Goal: Task Accomplishment & Management: Manage account settings

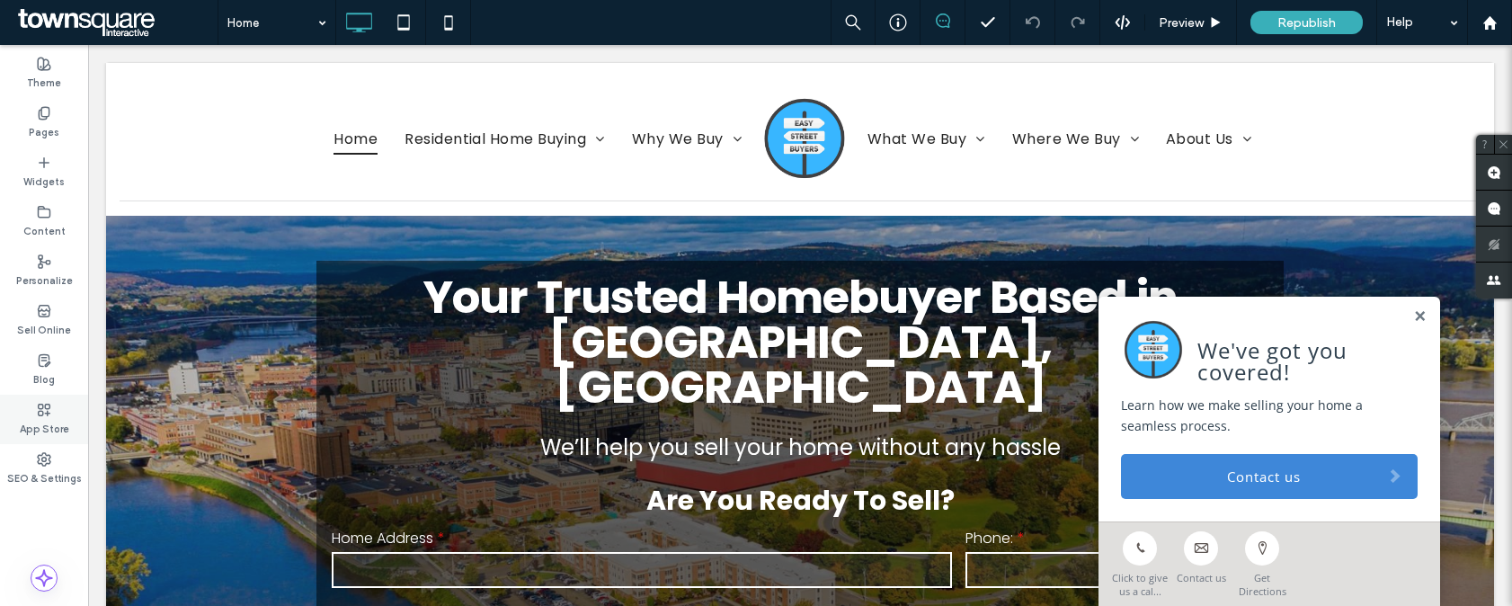
click at [49, 421] on label "App Store" at bounding box center [44, 427] width 49 height 20
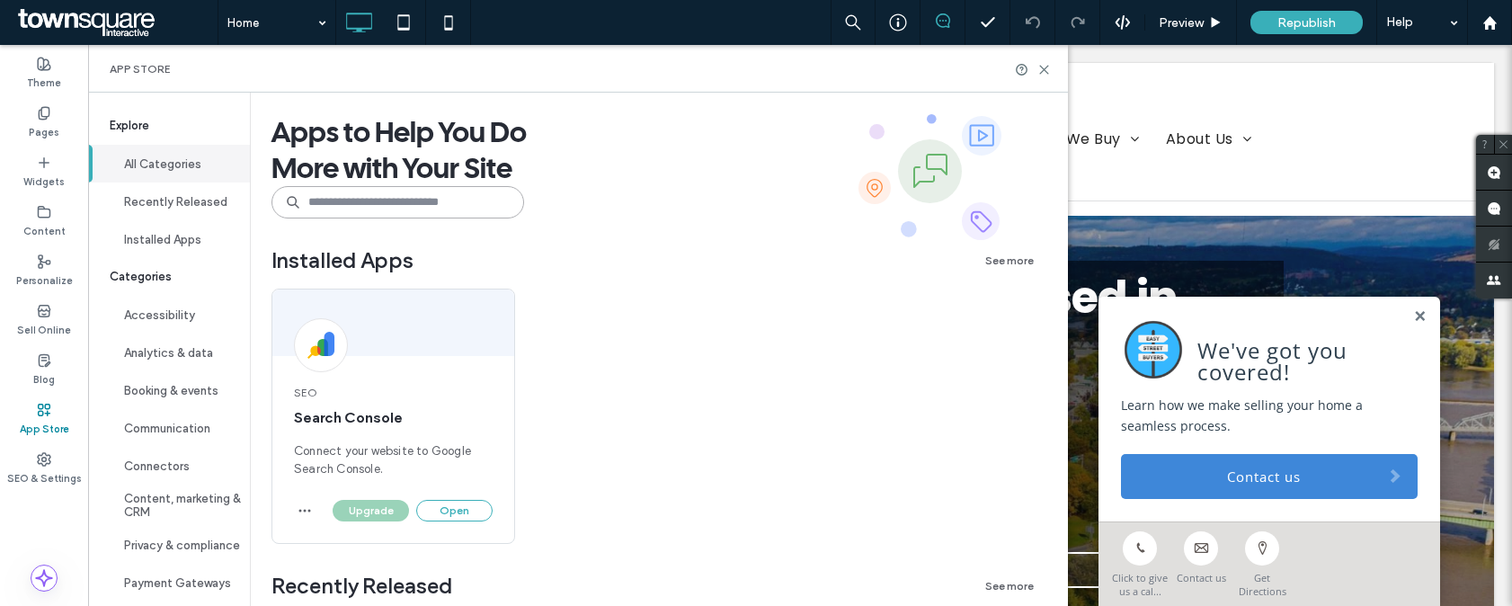
click at [326, 203] on input at bounding box center [397, 202] width 253 height 32
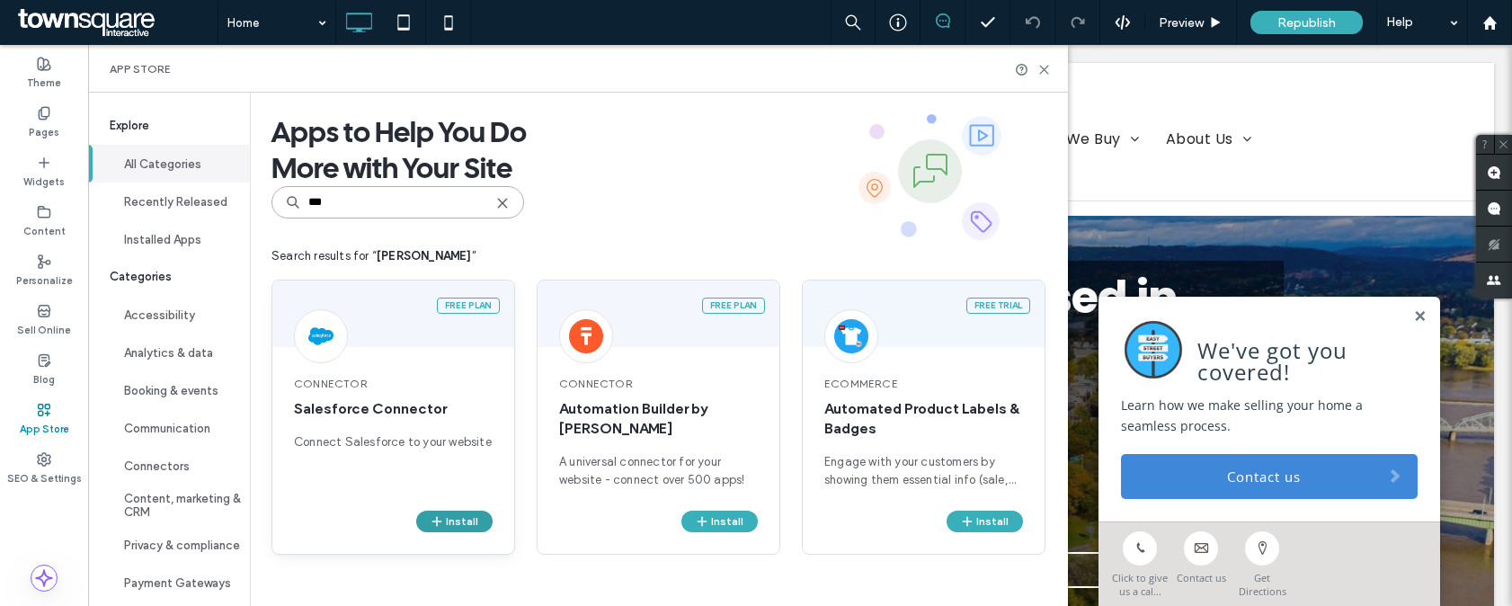
type input "***"
click at [458, 519] on button "Install" at bounding box center [454, 522] width 76 height 22
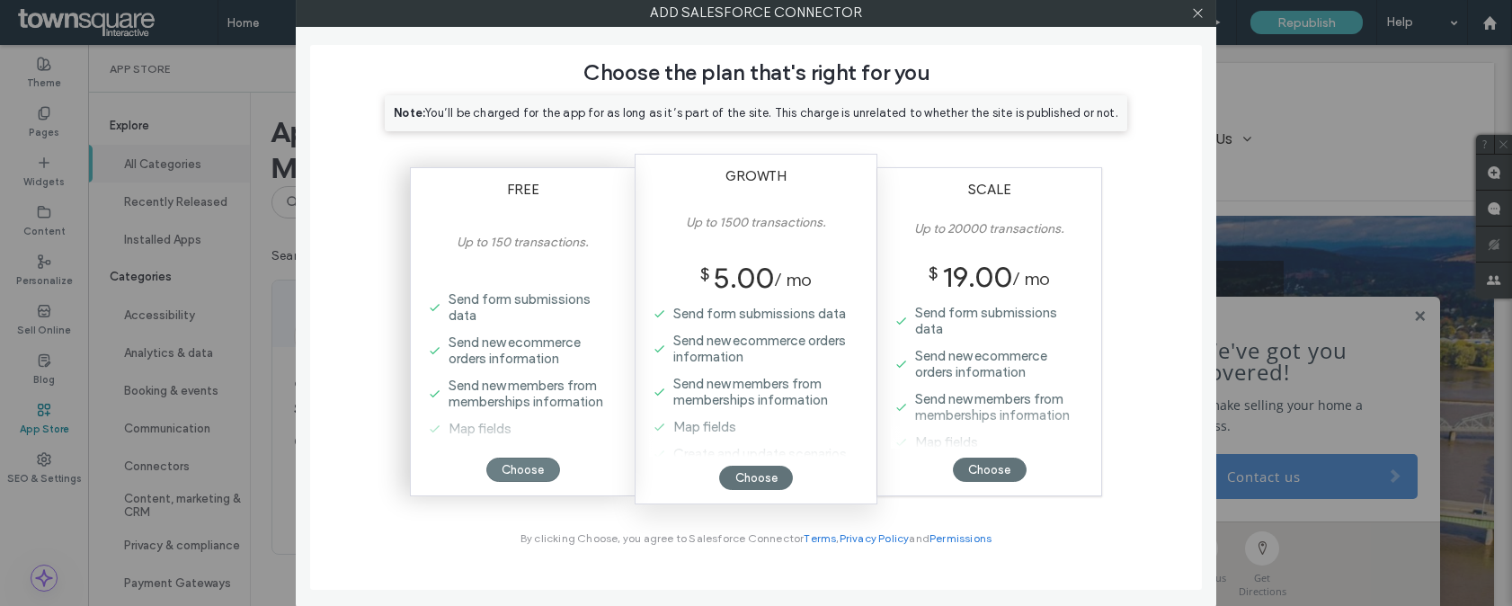
click at [518, 467] on div "Choose" at bounding box center [523, 470] width 74 height 24
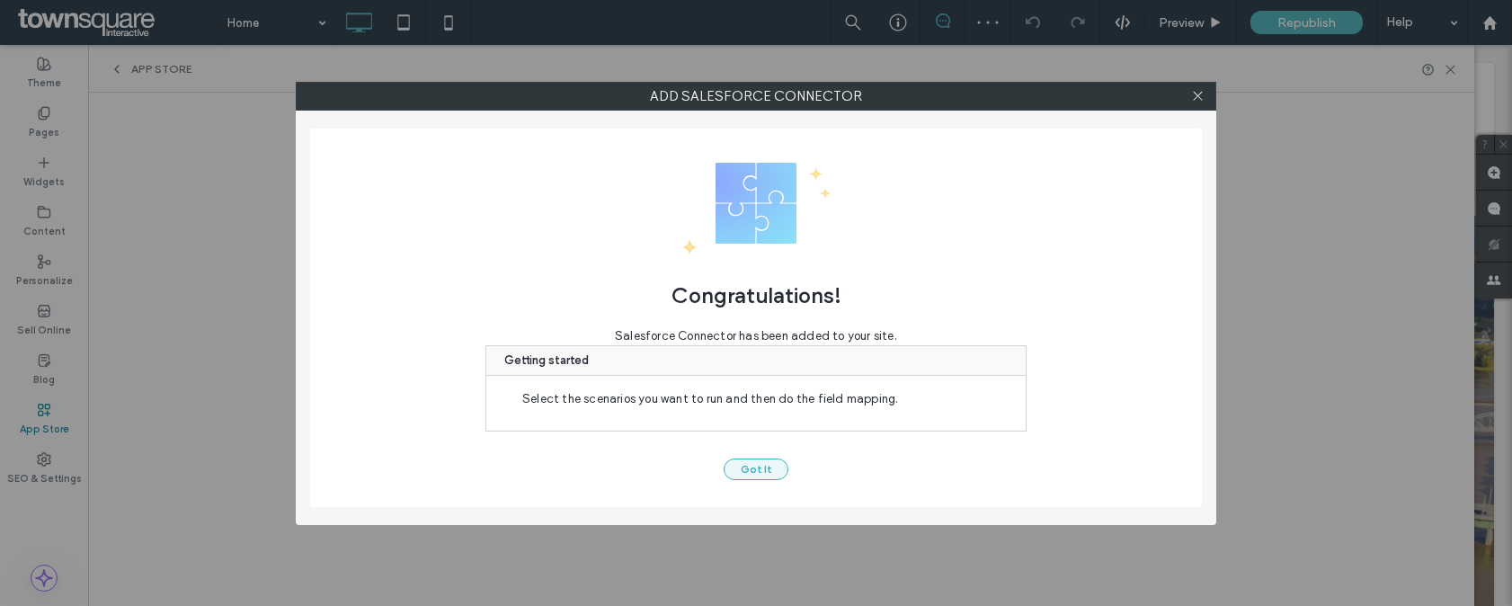
click at [764, 470] on button "Got It" at bounding box center [756, 469] width 65 height 22
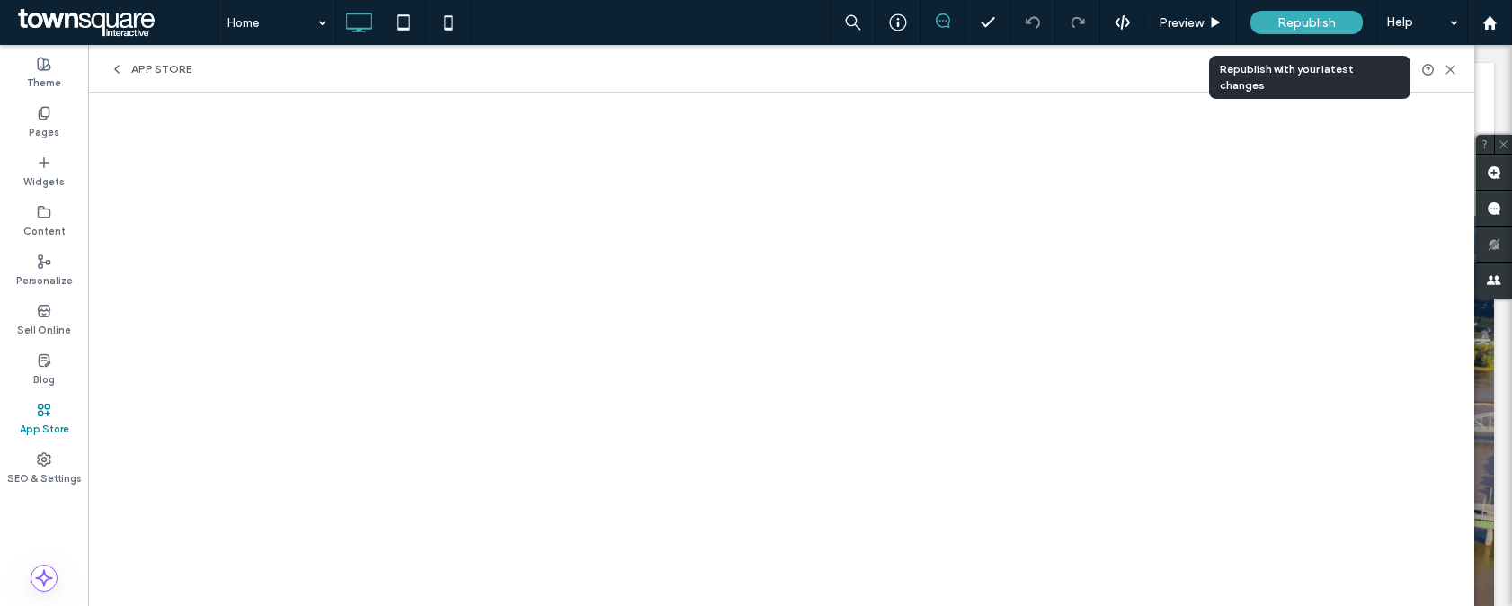
click at [1302, 27] on span "Republish" at bounding box center [1306, 22] width 58 height 15
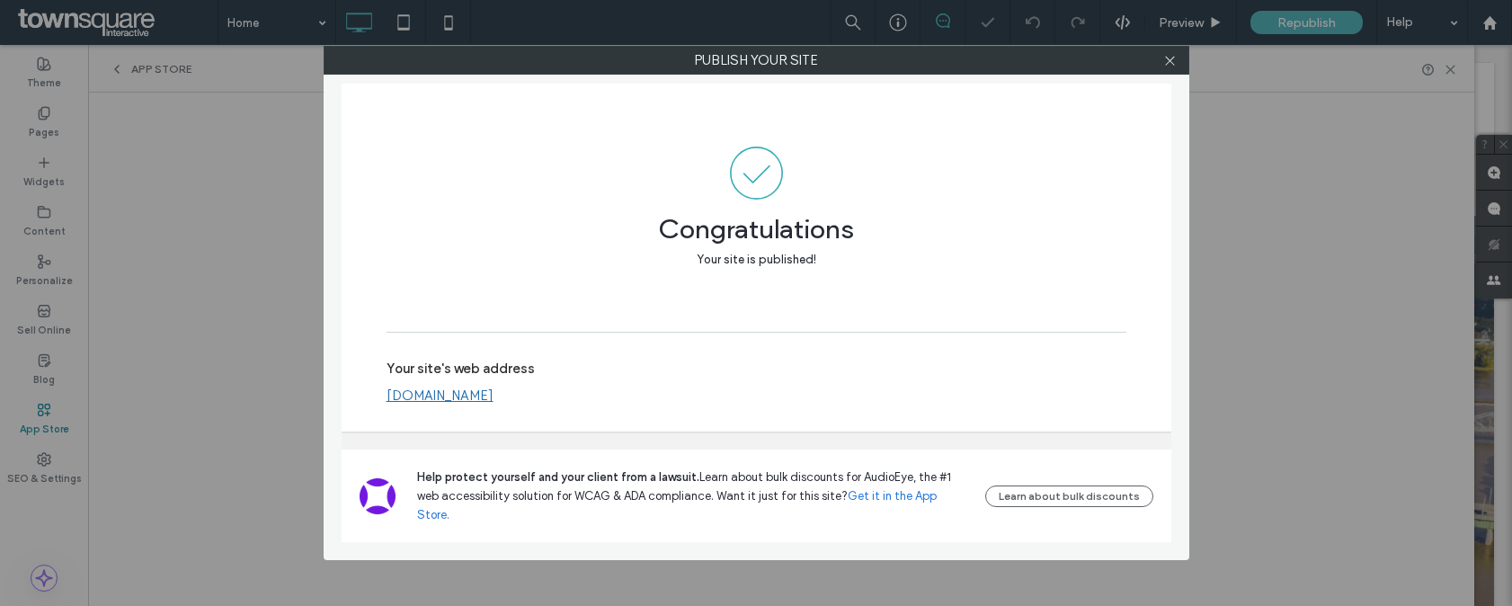
click at [494, 404] on link "[DOMAIN_NAME]" at bounding box center [440, 395] width 107 height 16
click at [1167, 63] on use at bounding box center [1169, 60] width 9 height 9
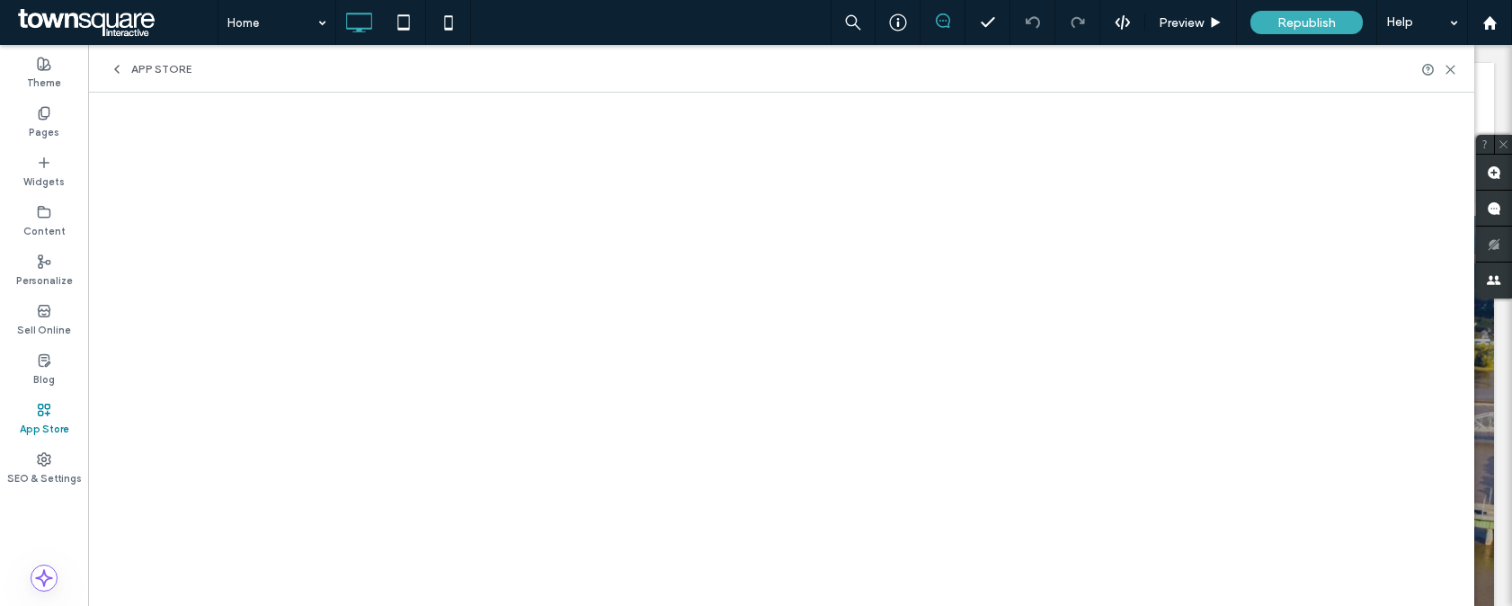
click at [46, 421] on label "App Store" at bounding box center [44, 427] width 49 height 20
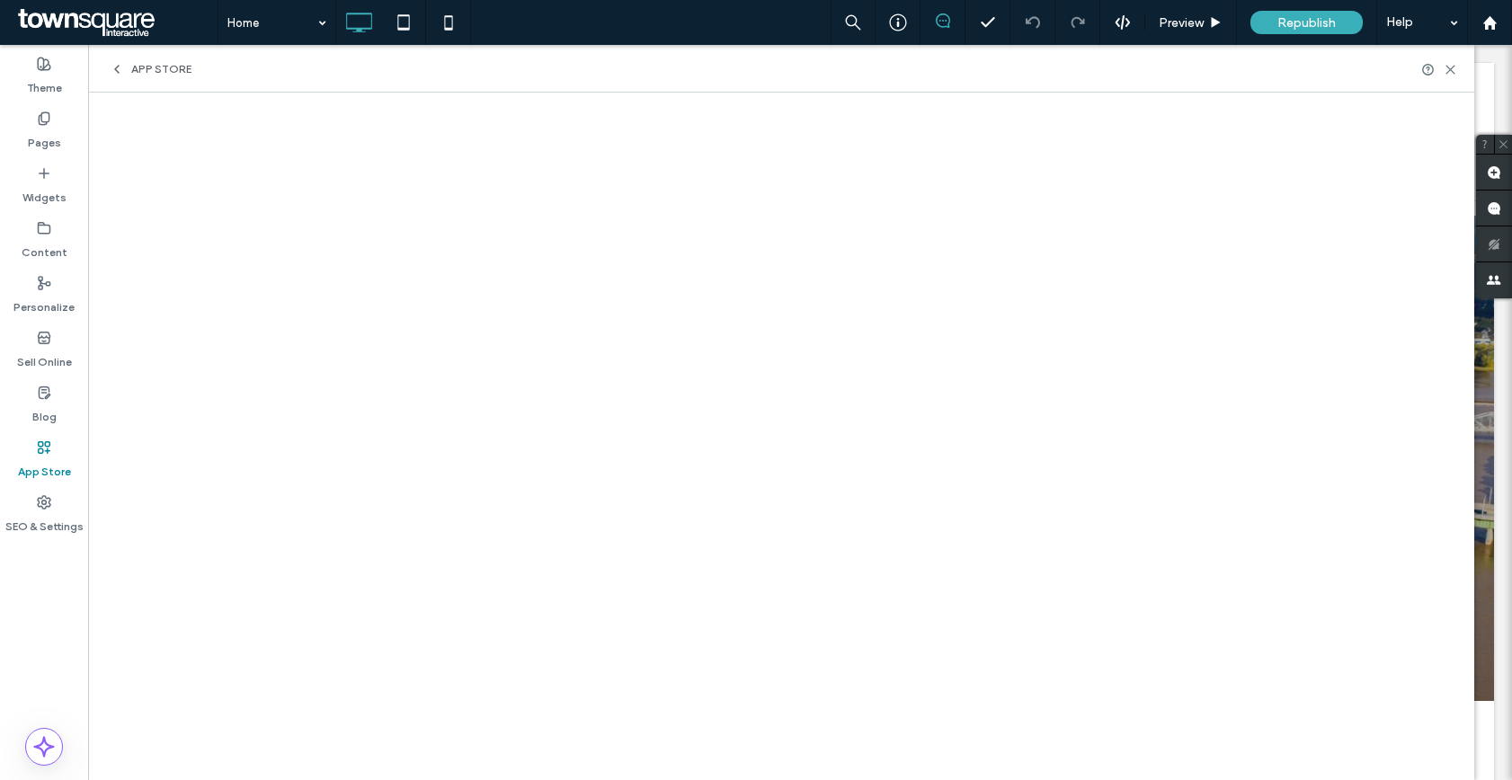
click at [150, 73] on span "App Store" at bounding box center [161, 69] width 60 height 14
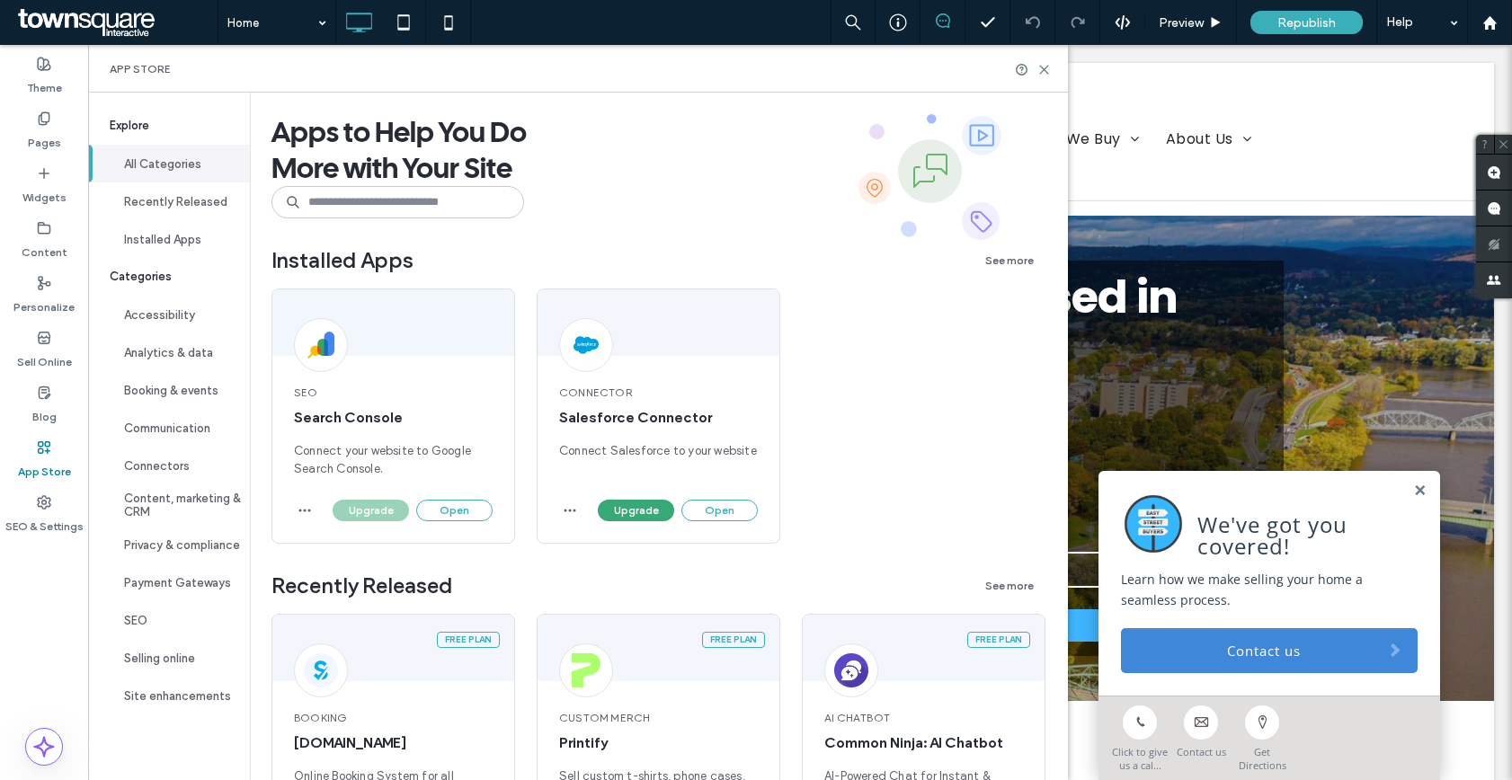
scroll to position [13, 0]
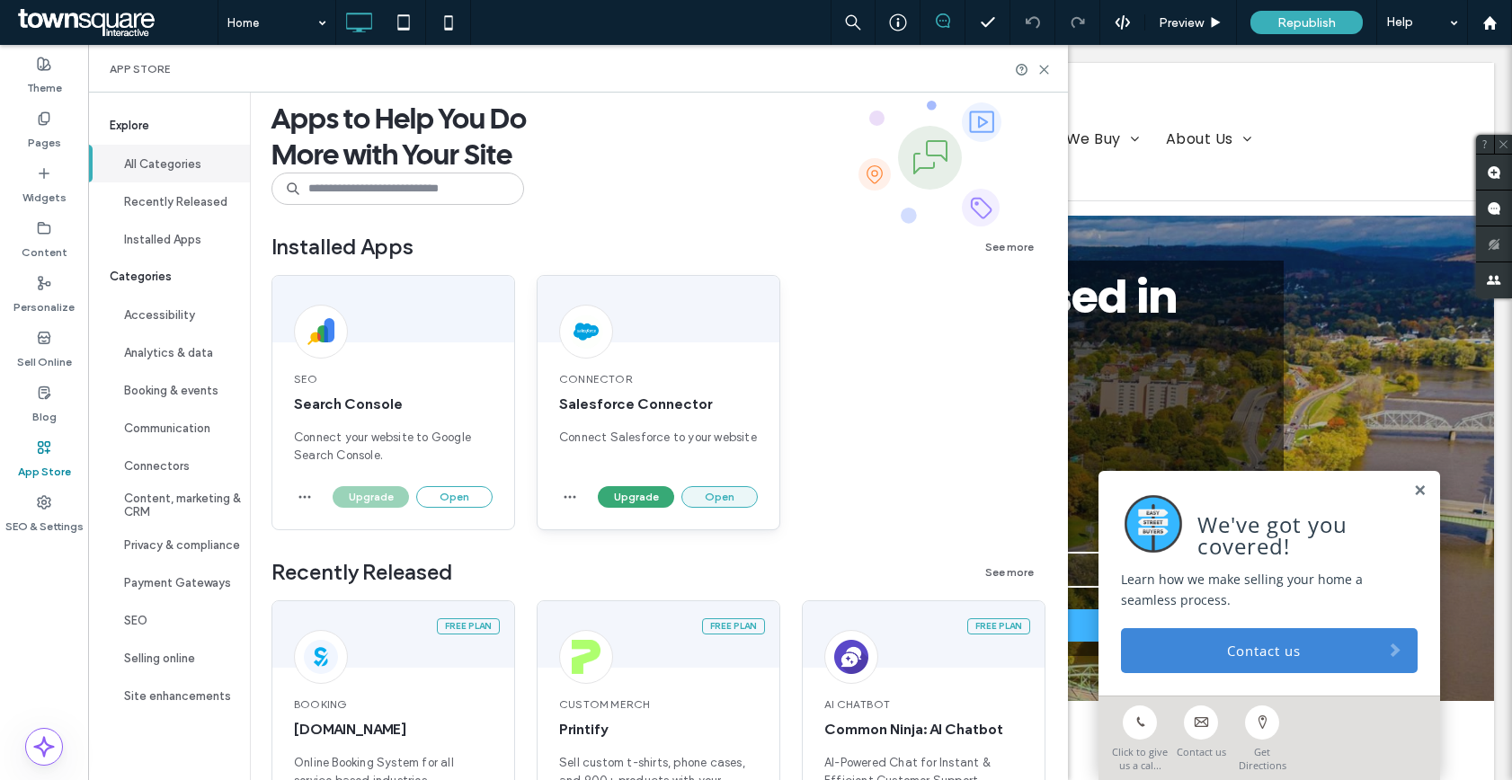
click at [726, 493] on button "Open" at bounding box center [719, 497] width 76 height 22
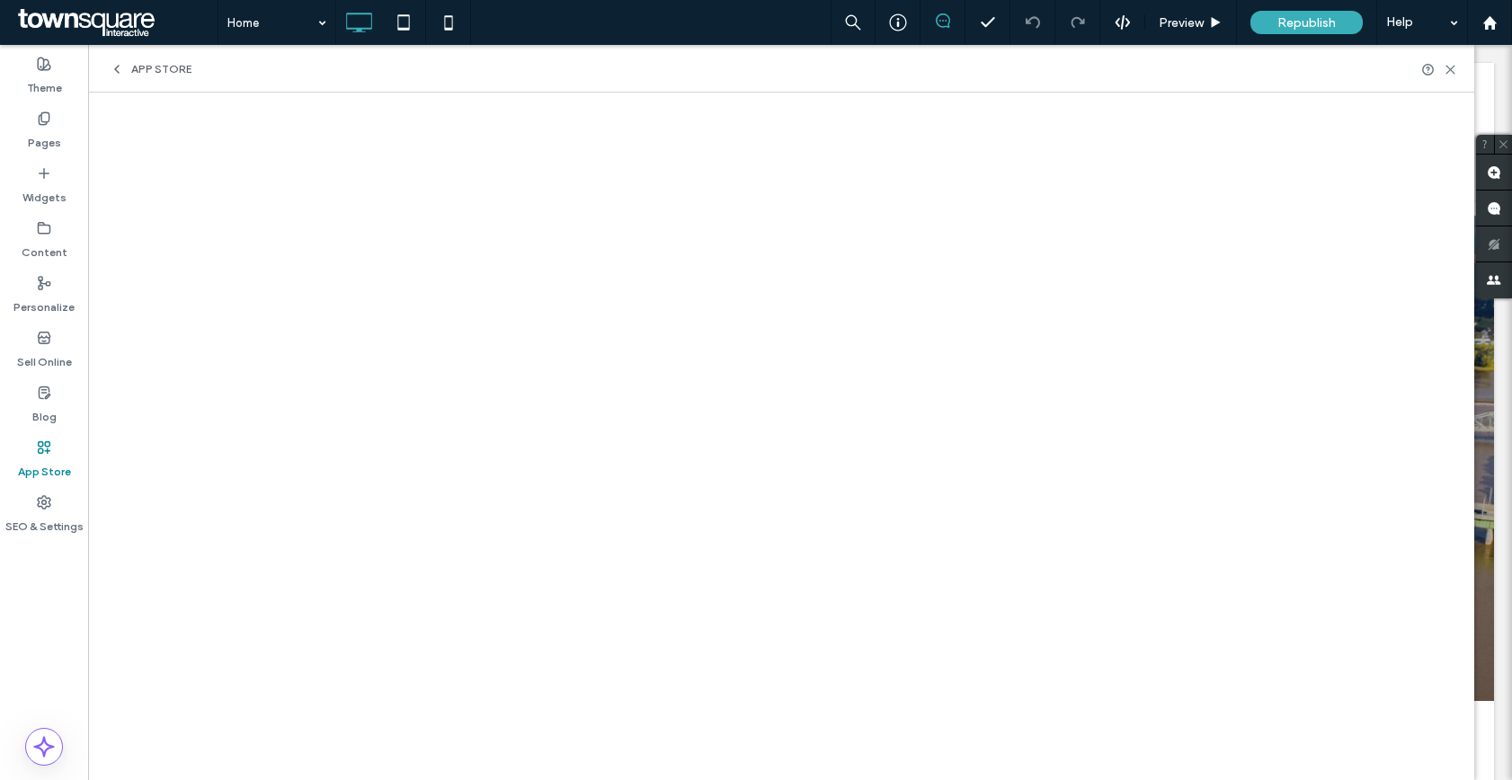
click at [132, 70] on span "App Store" at bounding box center [161, 69] width 60 height 14
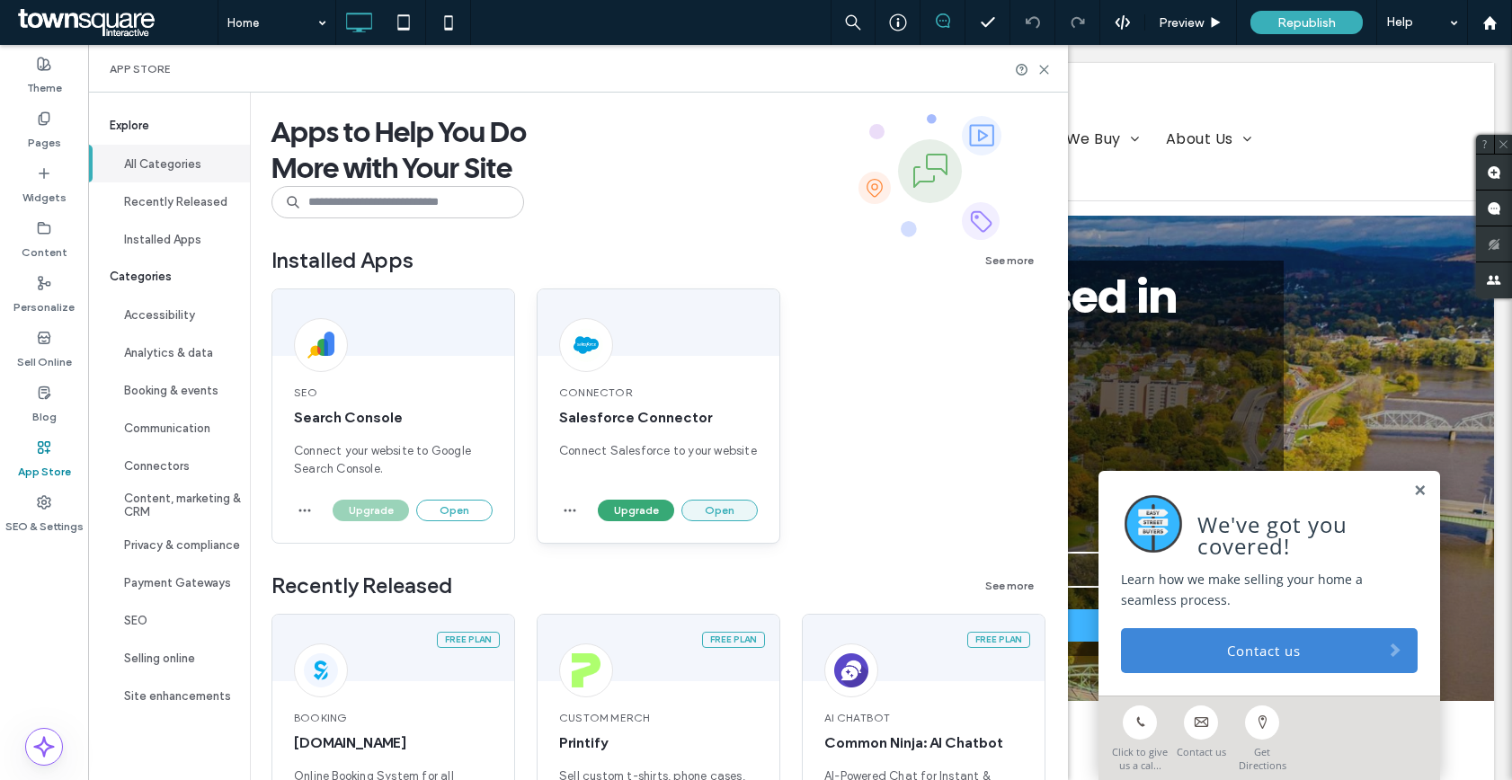
click at [710, 513] on button "Open" at bounding box center [719, 511] width 76 height 22
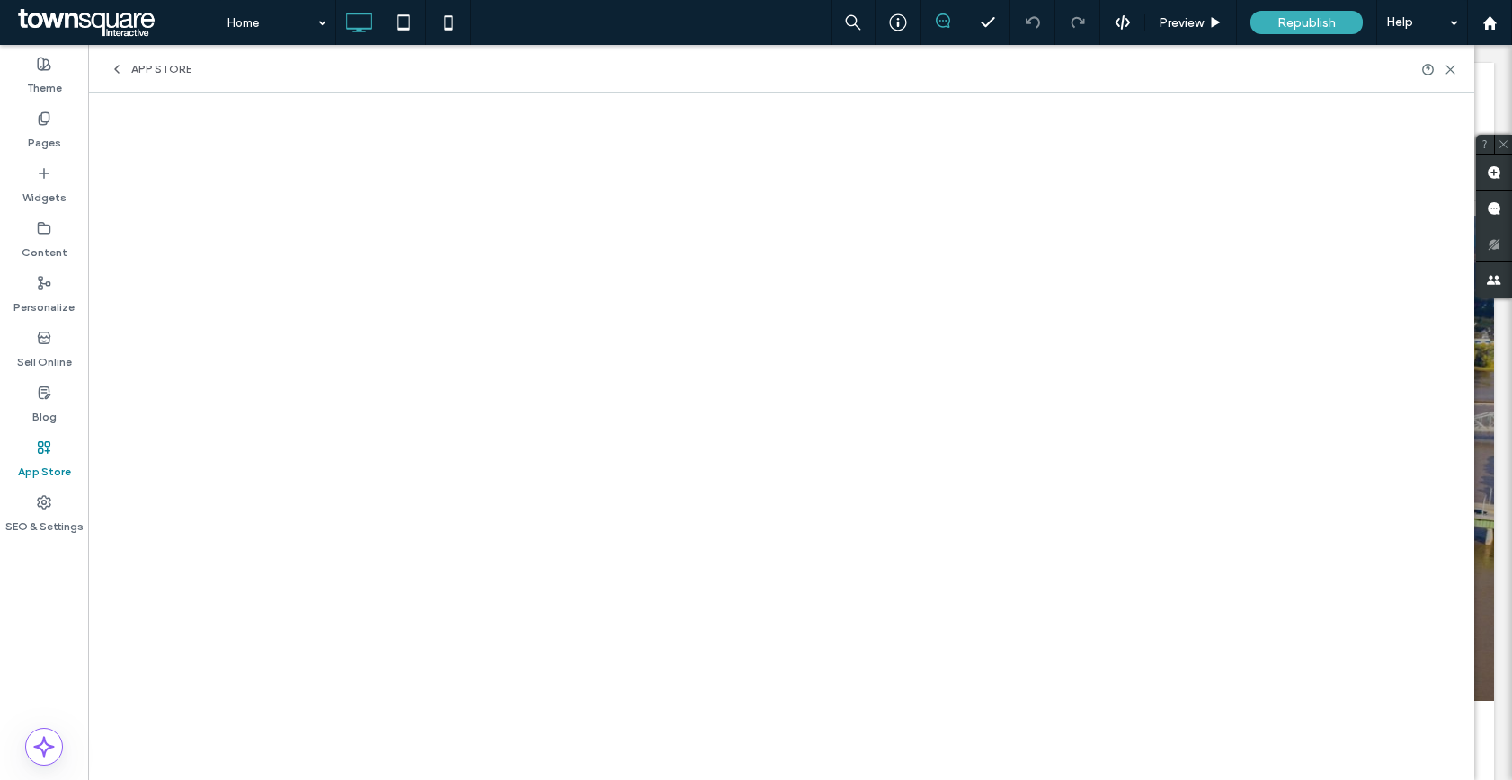
click at [140, 64] on span "App Store" at bounding box center [161, 69] width 60 height 14
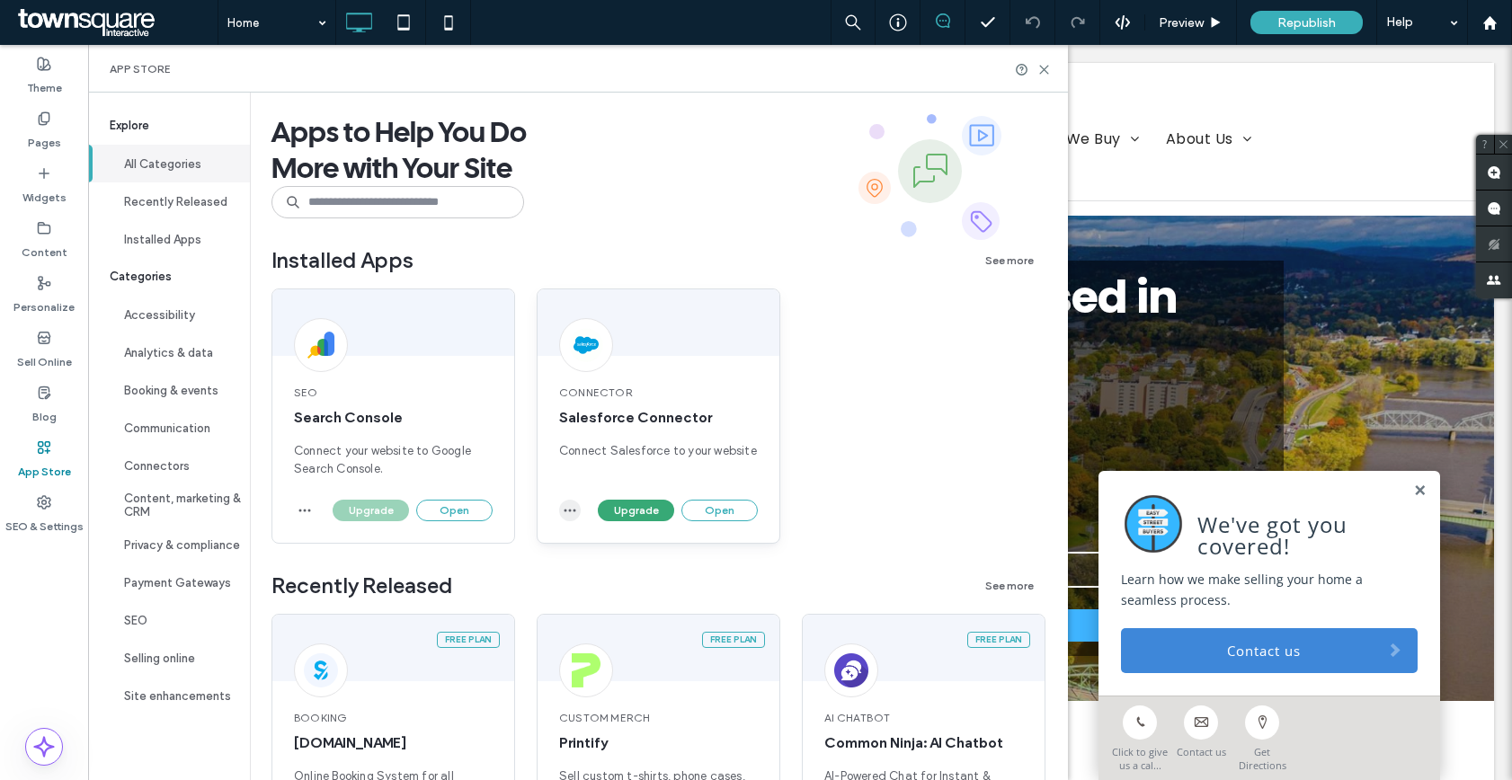
click at [561, 511] on span "button" at bounding box center [570, 511] width 22 height 22
click at [603, 554] on span "Uninstall app" at bounding box center [611, 554] width 74 height 18
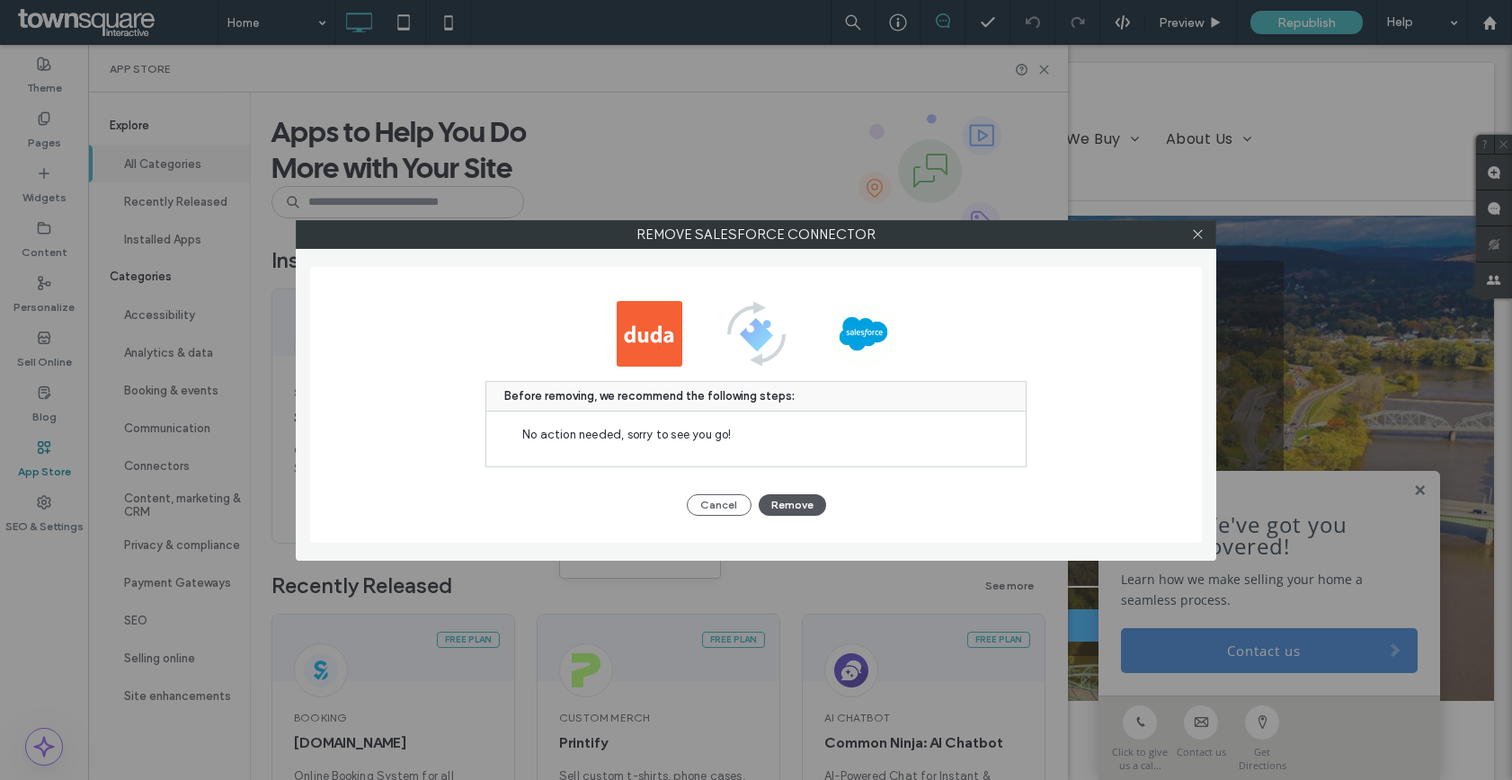
click at [793, 501] on button "Remove" at bounding box center [792, 505] width 67 height 22
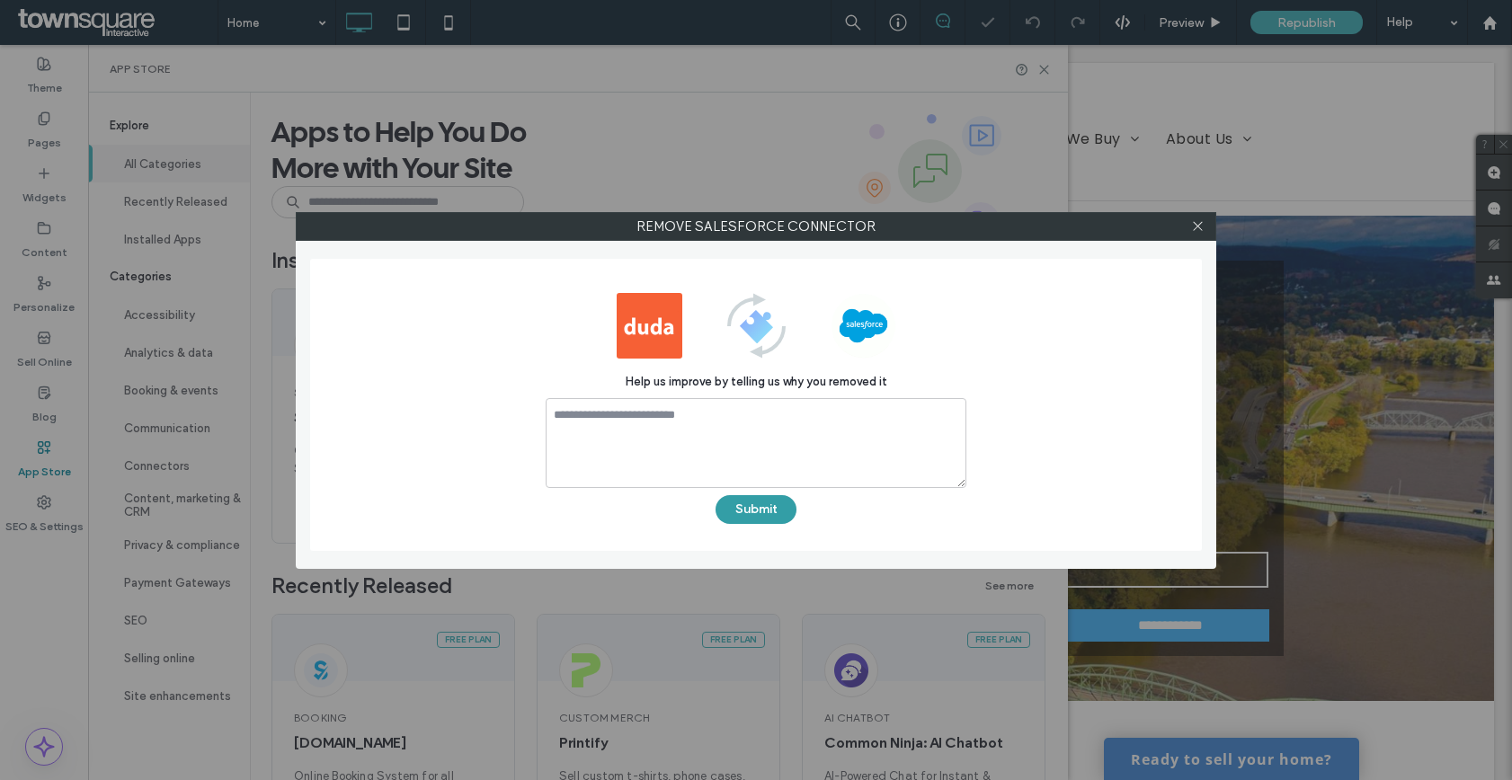
click at [769, 509] on button "Submit" at bounding box center [756, 509] width 81 height 29
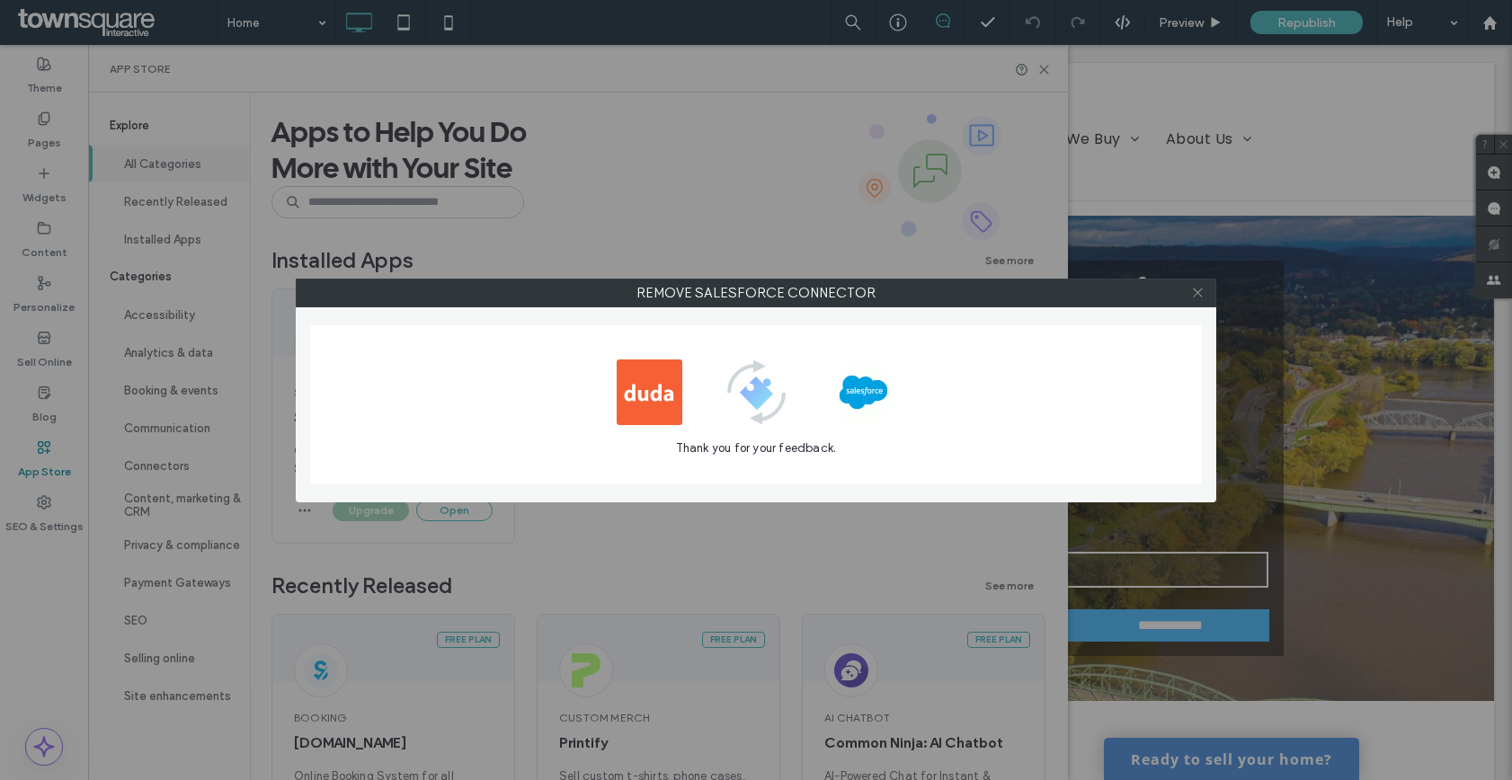
click at [1203, 294] on icon at bounding box center [1197, 292] width 13 height 13
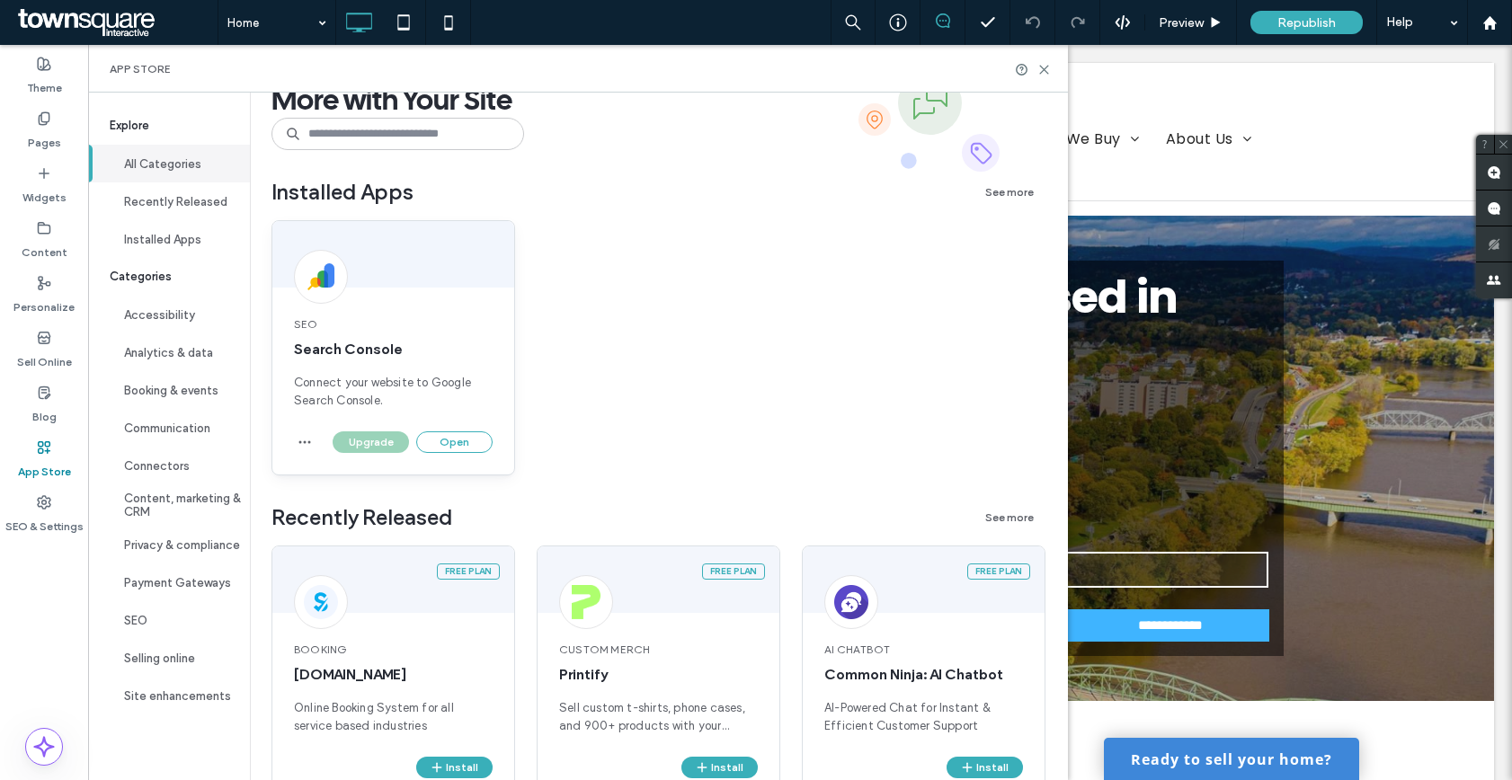
scroll to position [90, 0]
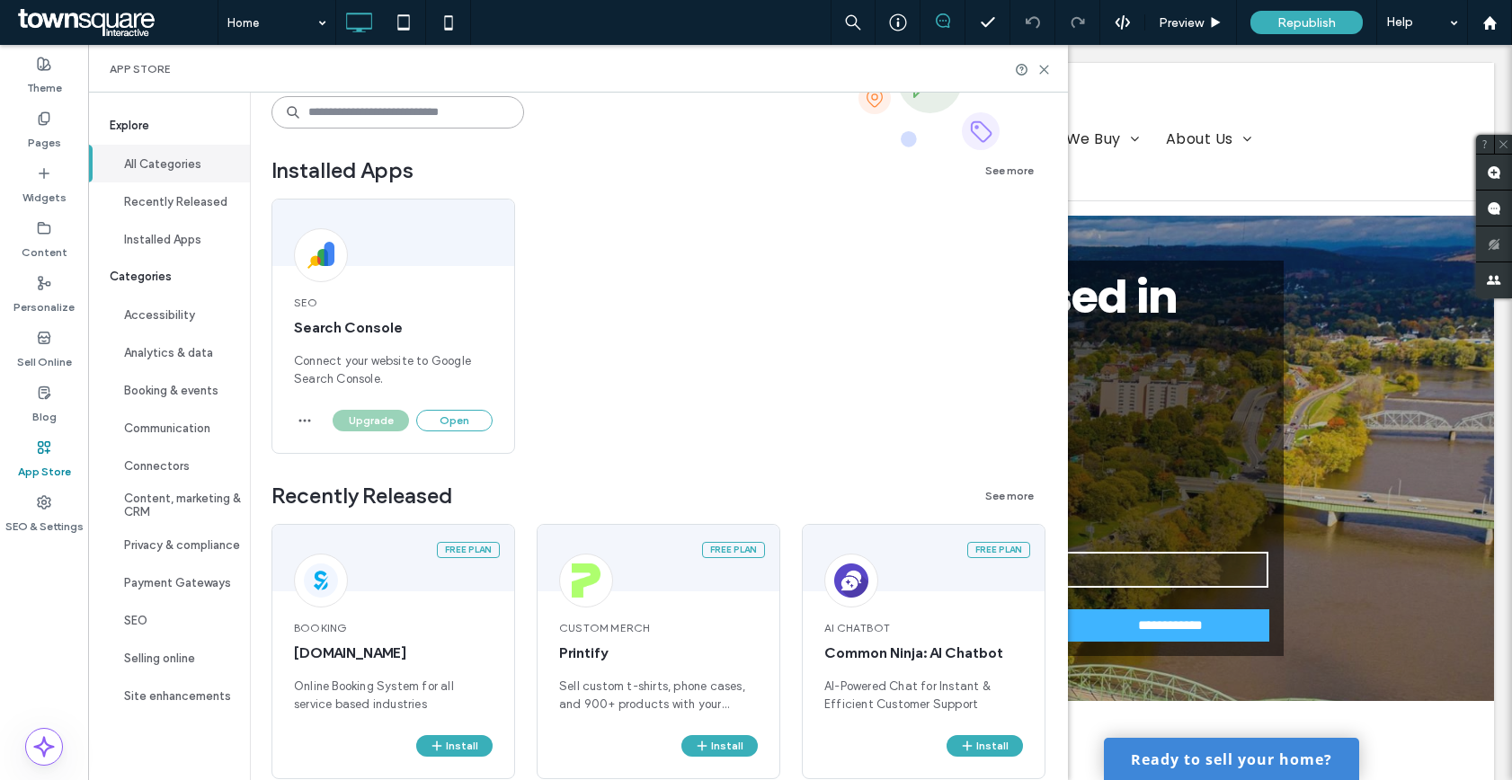
click at [353, 120] on input at bounding box center [397, 112] width 253 height 32
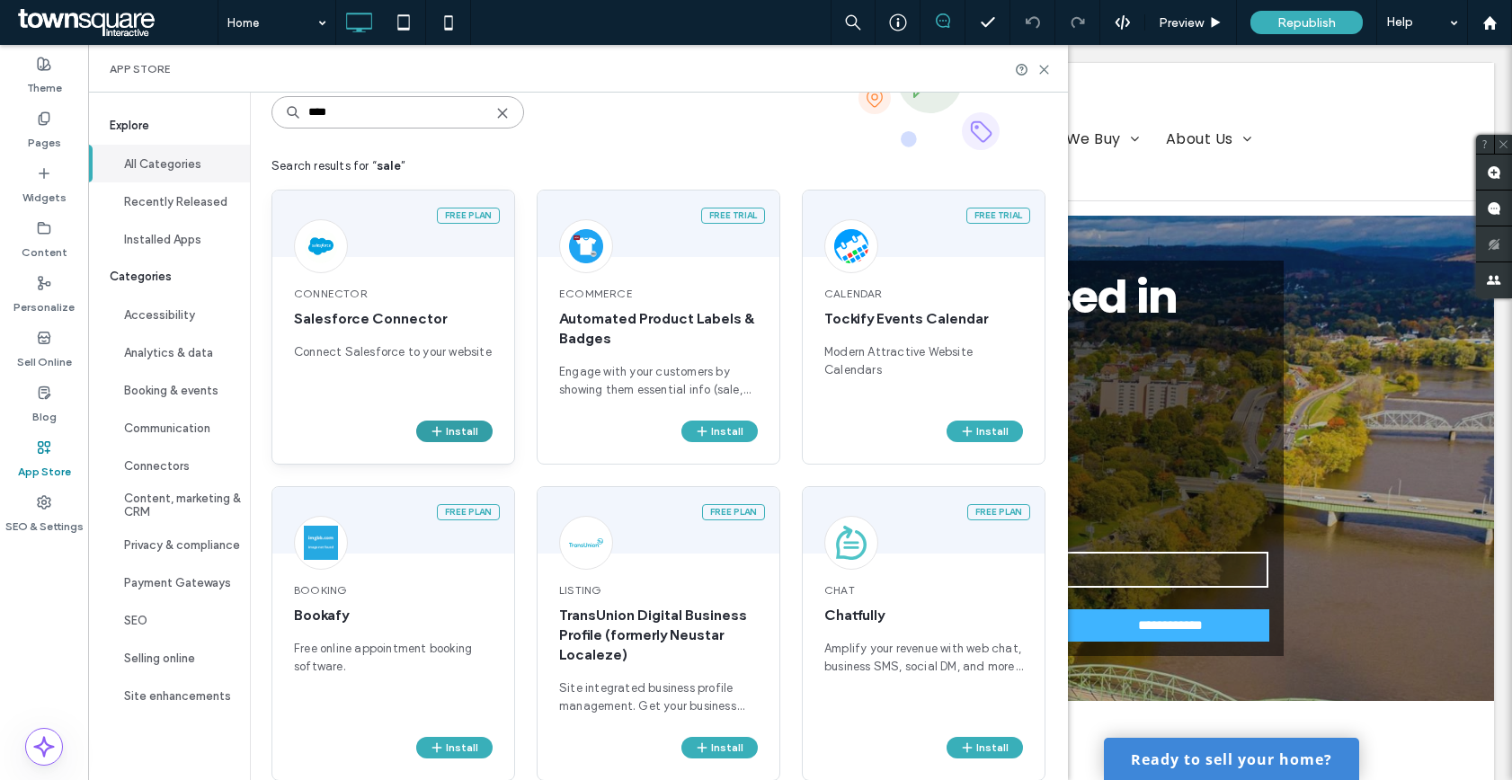
type input "****"
click at [438, 433] on use "button" at bounding box center [436, 432] width 10 height 10
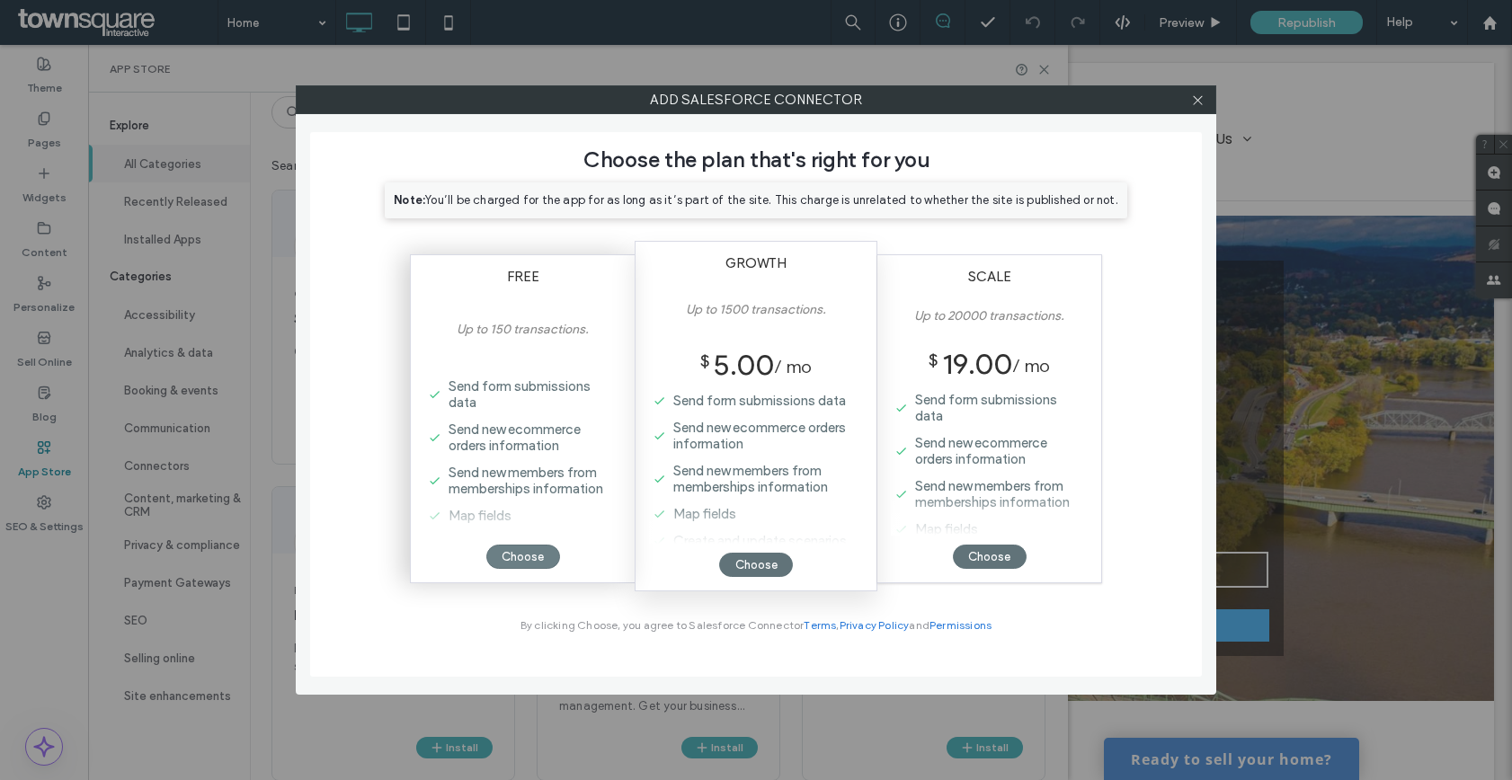
click at [529, 556] on div "Choose" at bounding box center [523, 557] width 74 height 24
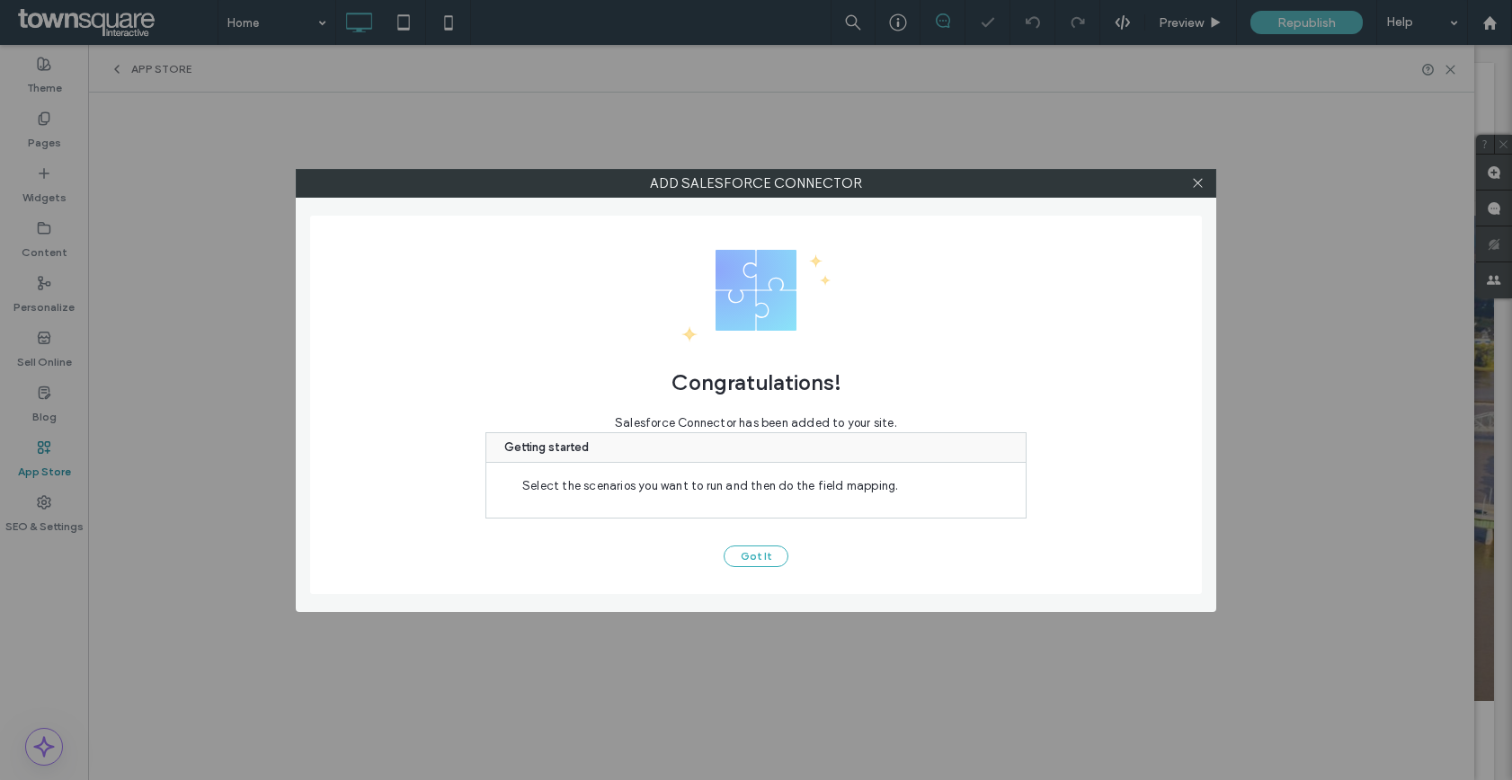
scroll to position [0, 0]
click at [760, 556] on button "Got It" at bounding box center [756, 557] width 65 height 22
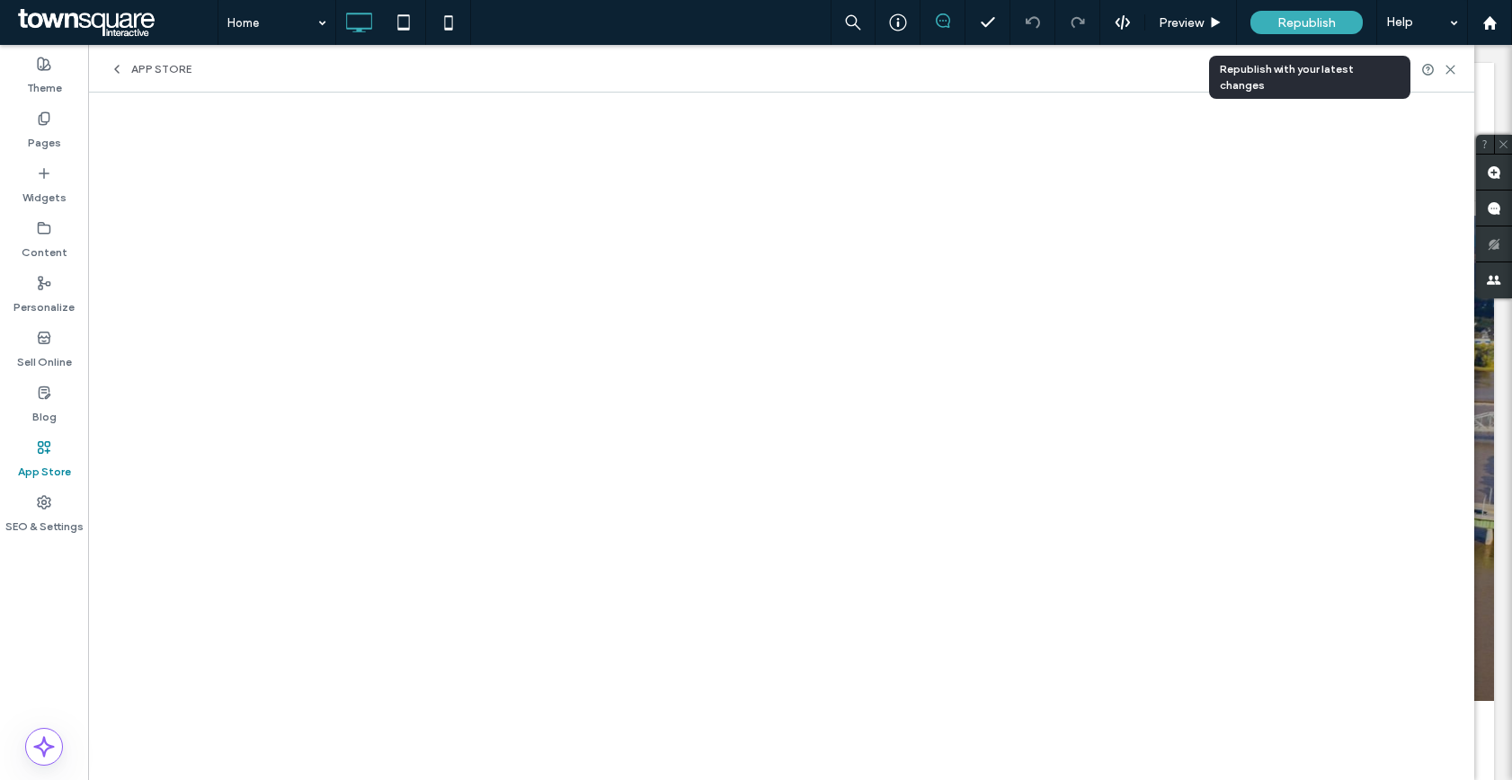
click at [1266, 26] on div "Republish" at bounding box center [1306, 22] width 112 height 23
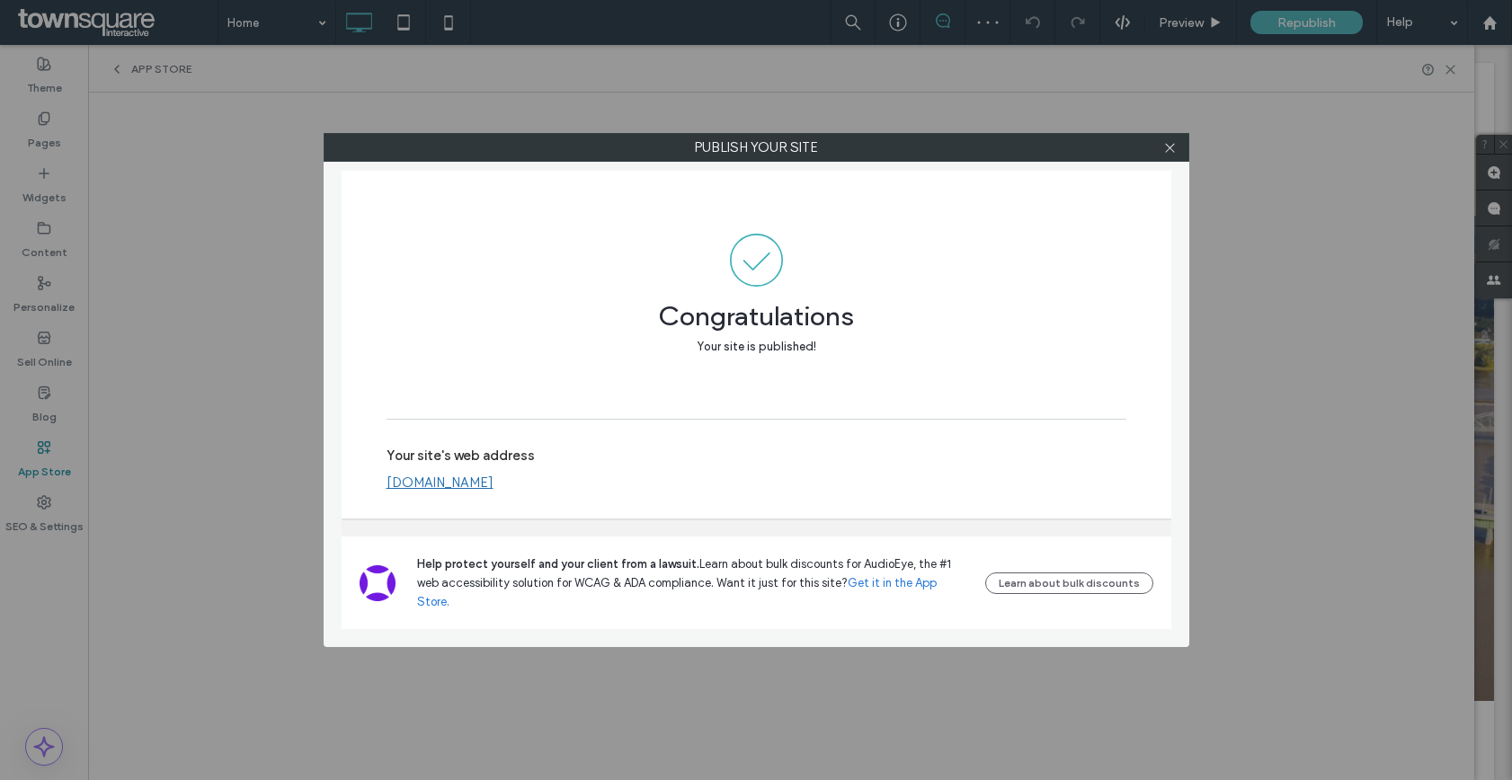
click at [484, 491] on link "[DOMAIN_NAME]" at bounding box center [440, 483] width 107 height 16
click at [1172, 154] on span at bounding box center [1169, 147] width 13 height 27
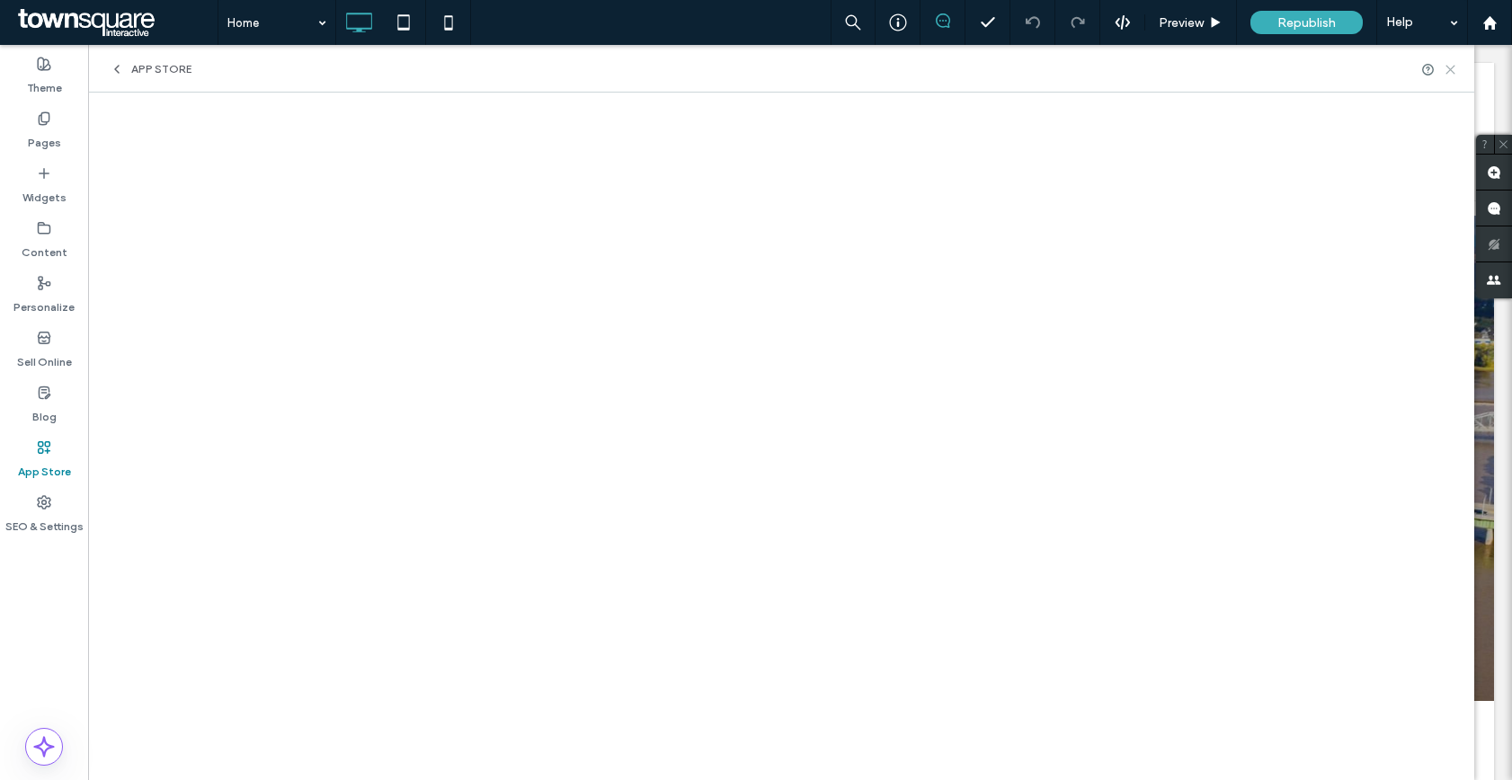
click at [1451, 68] on use at bounding box center [1450, 70] width 8 height 8
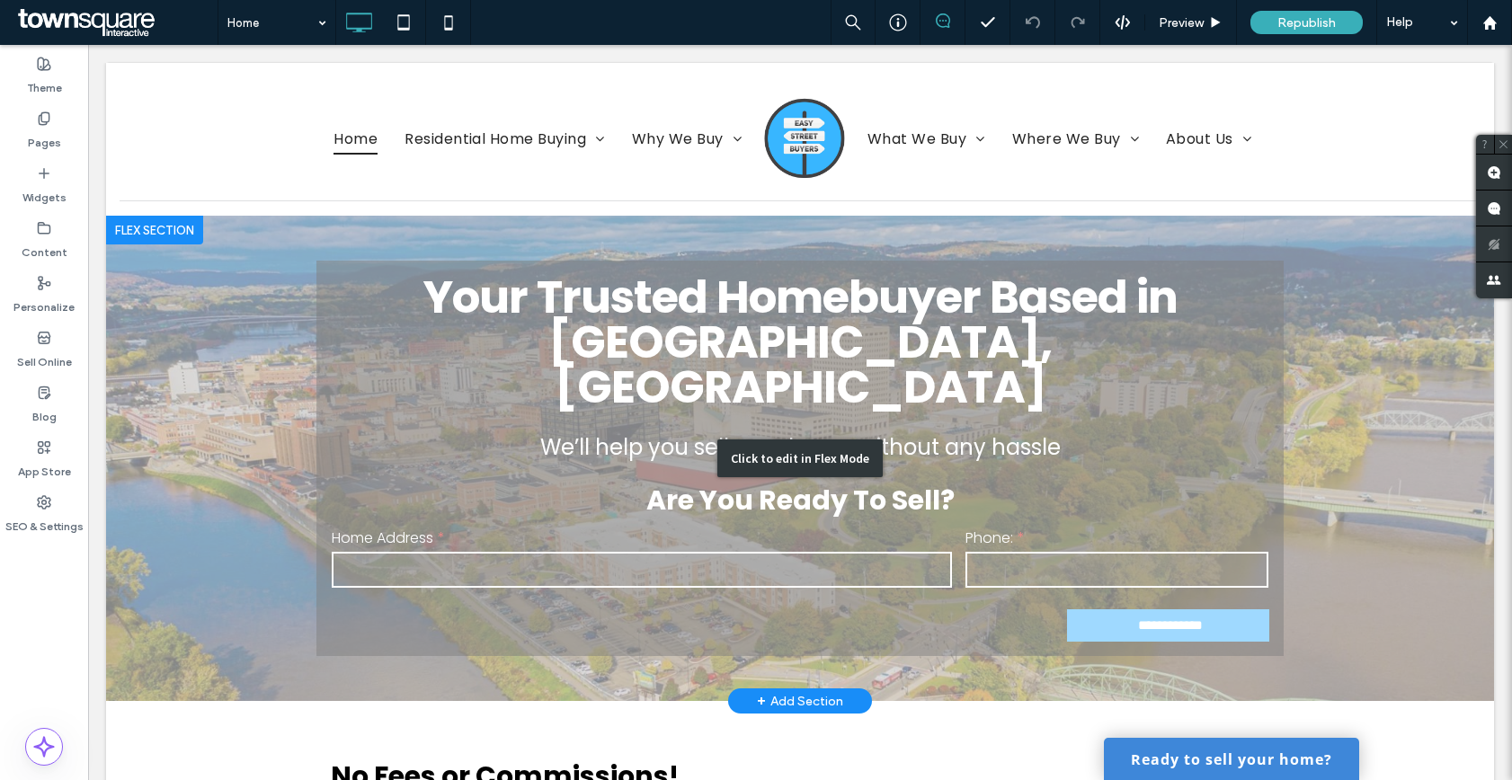
click at [639, 505] on div "Click to edit in Flex Mode" at bounding box center [800, 458] width 1388 height 485
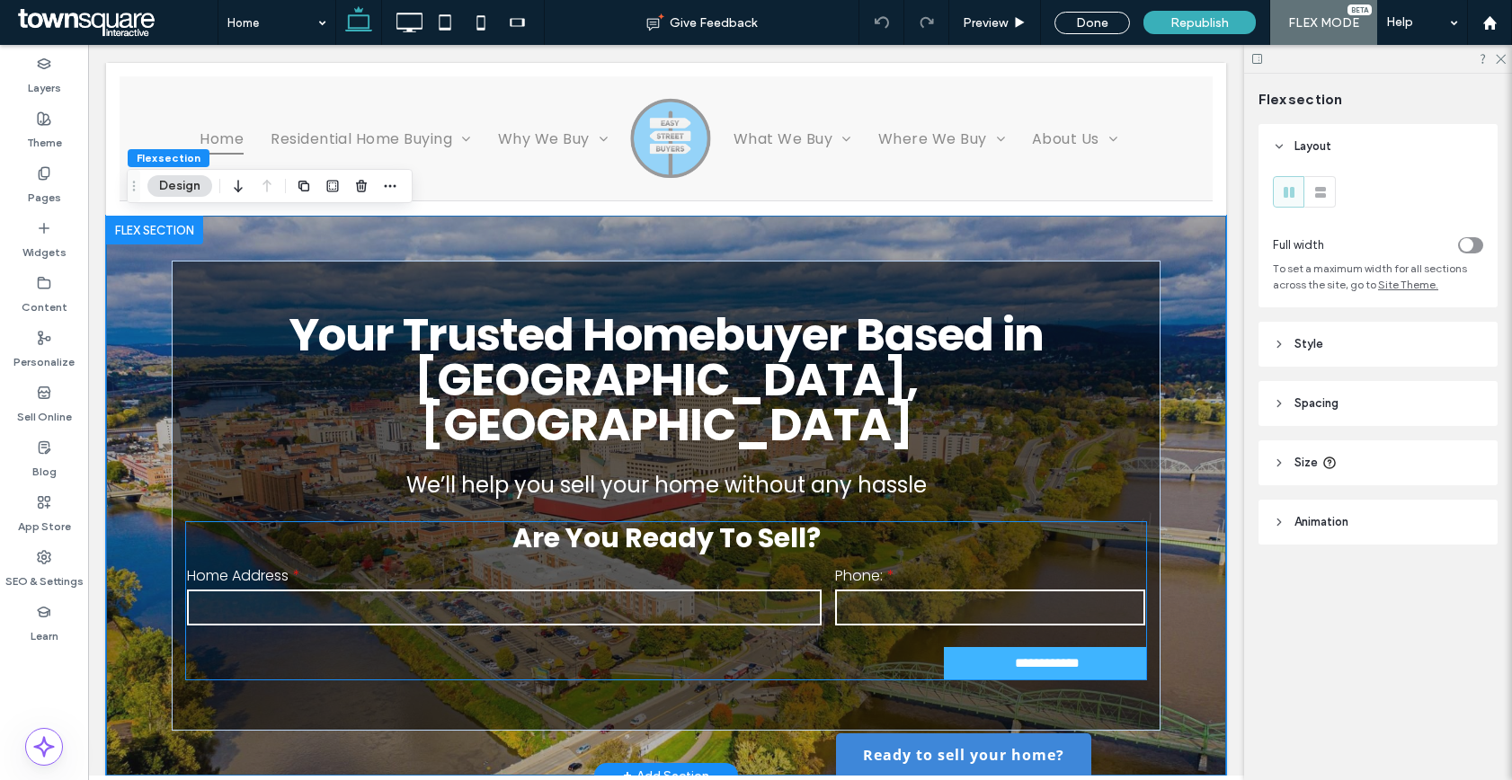
click at [440, 590] on input "text" at bounding box center [504, 608] width 635 height 36
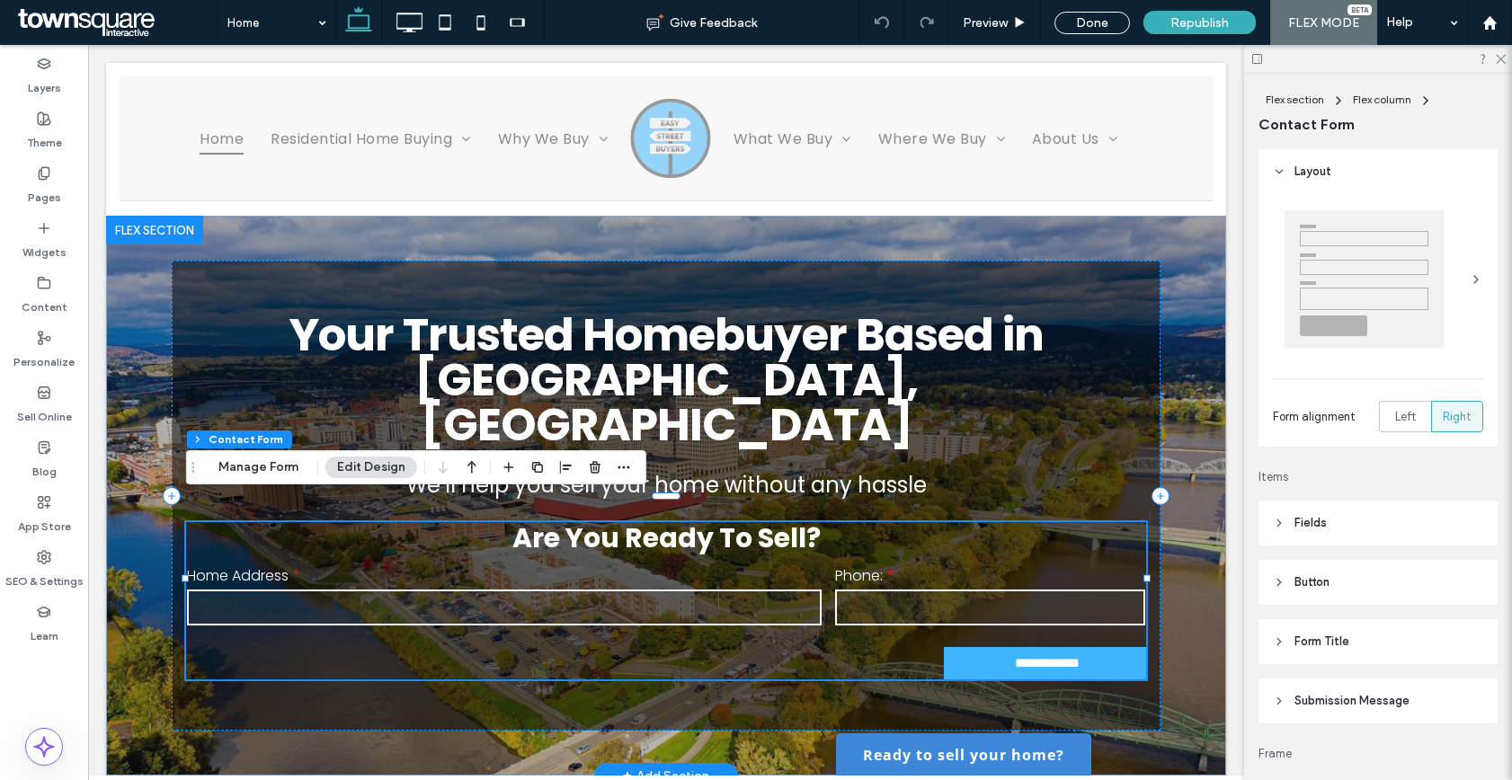
type input "*"
type input "***"
click at [275, 463] on button "Manage Form" at bounding box center [258, 468] width 103 height 22
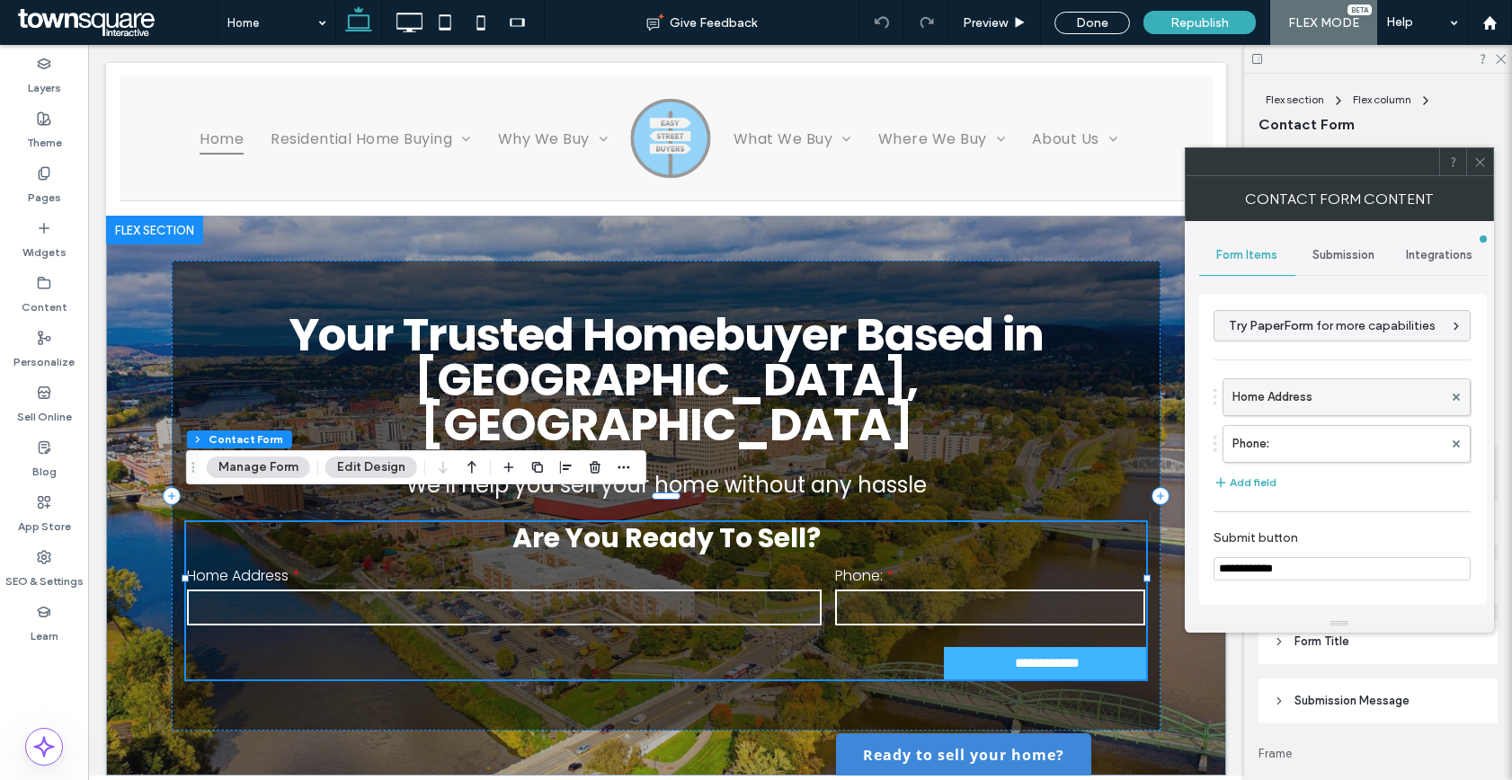
click at [1291, 392] on label "Home Address" at bounding box center [1337, 397] width 210 height 36
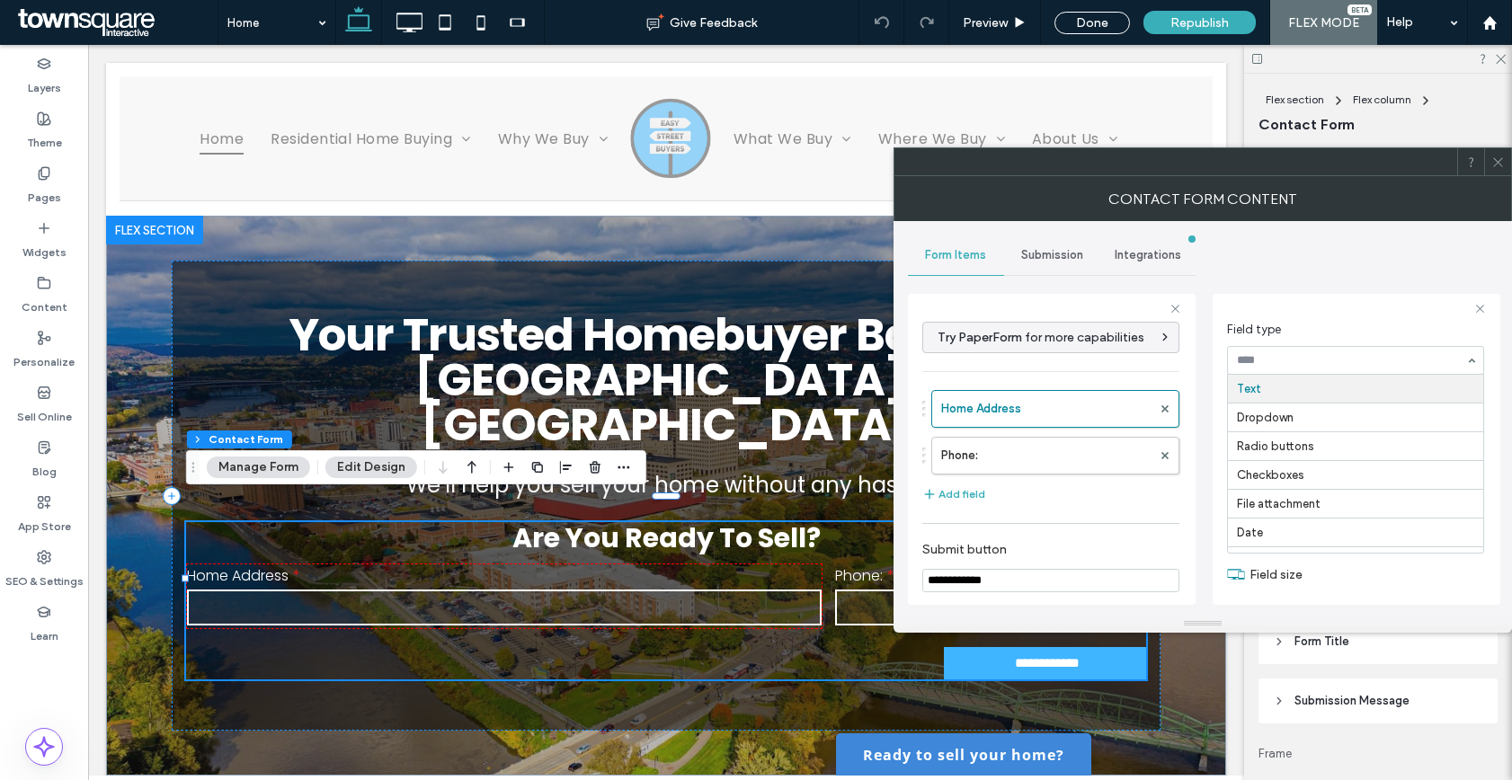
click at [1499, 163] on icon at bounding box center [1497, 162] width 13 height 13
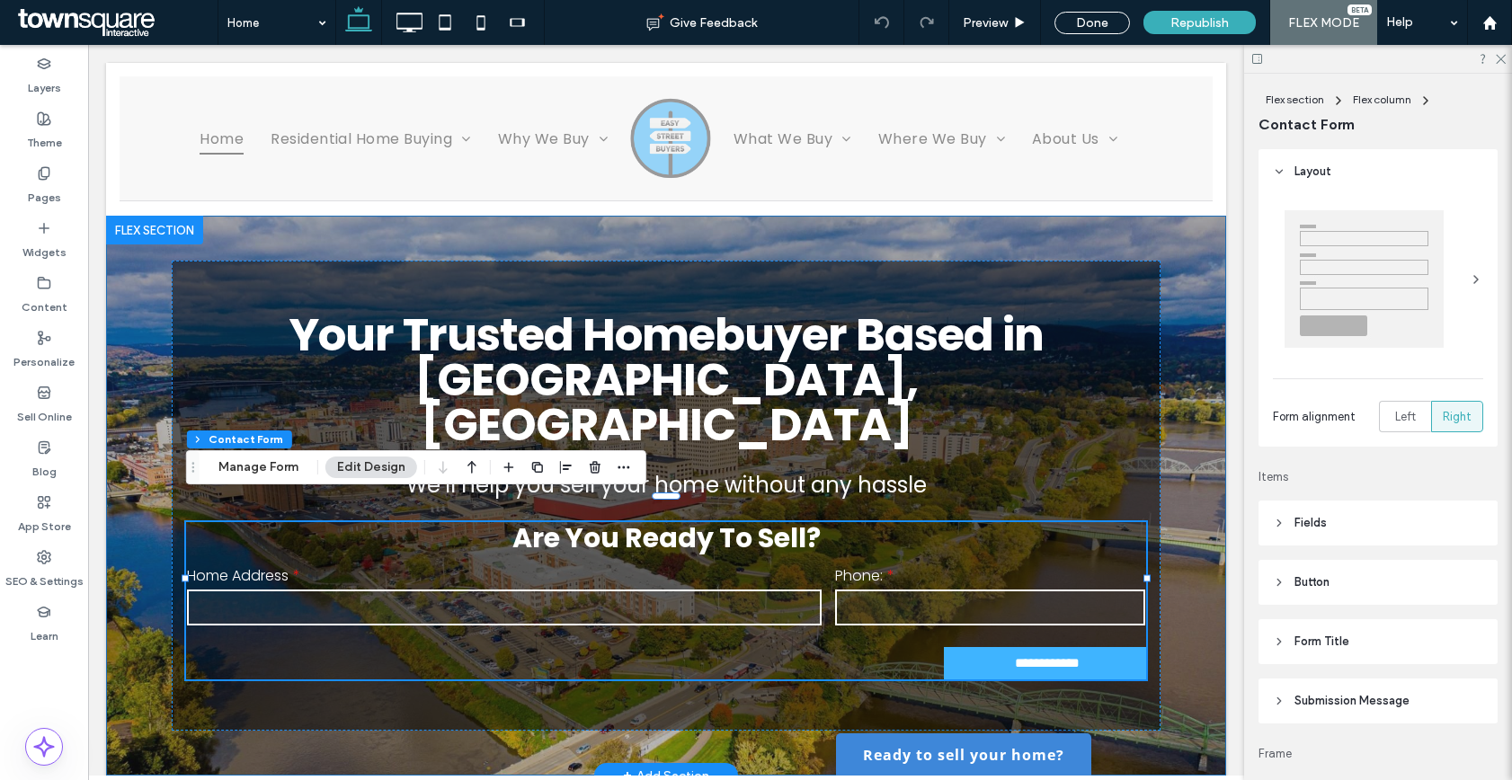
click at [289, 238] on div "**********" at bounding box center [666, 496] width 1079 height 560
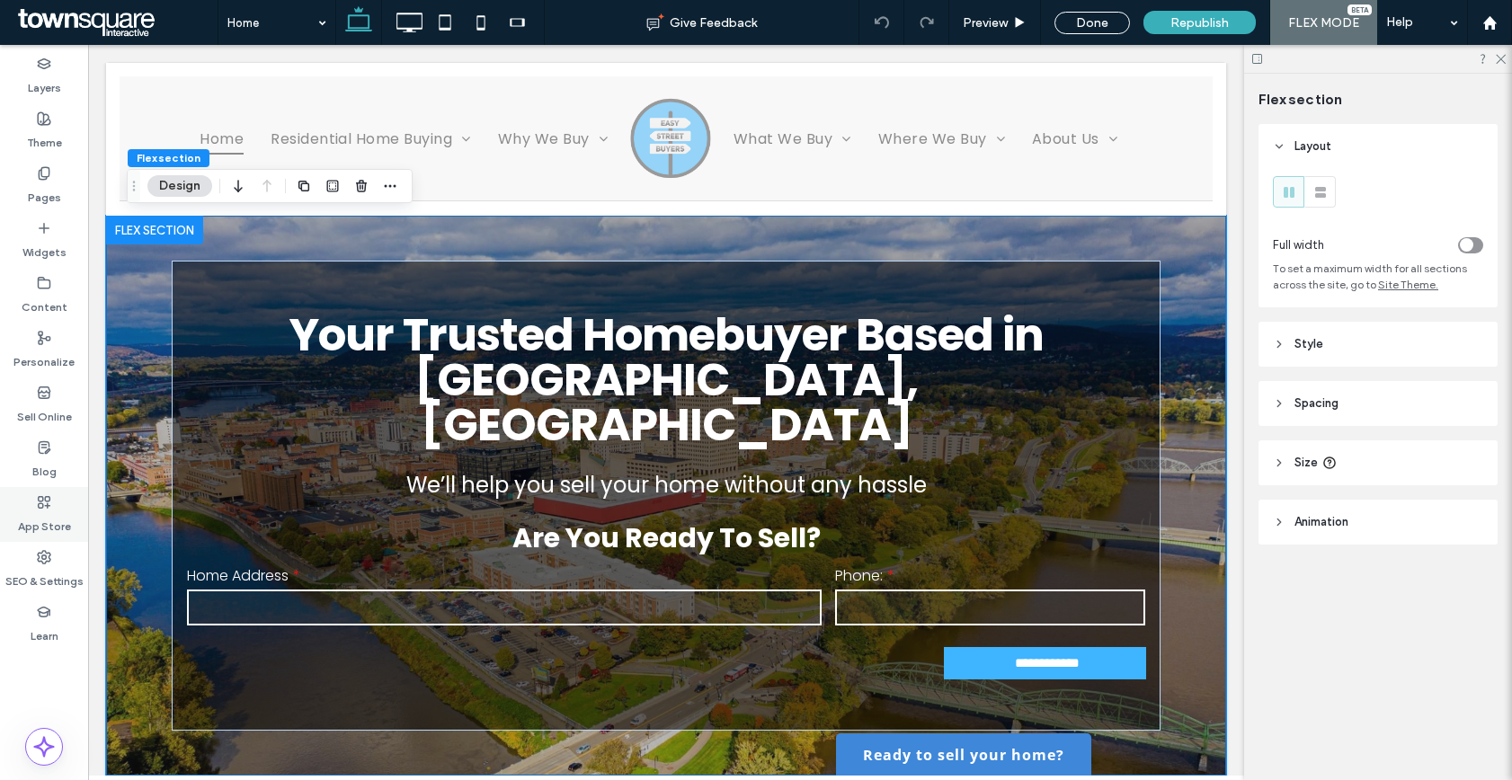
click at [42, 520] on label "App Store" at bounding box center [44, 522] width 53 height 25
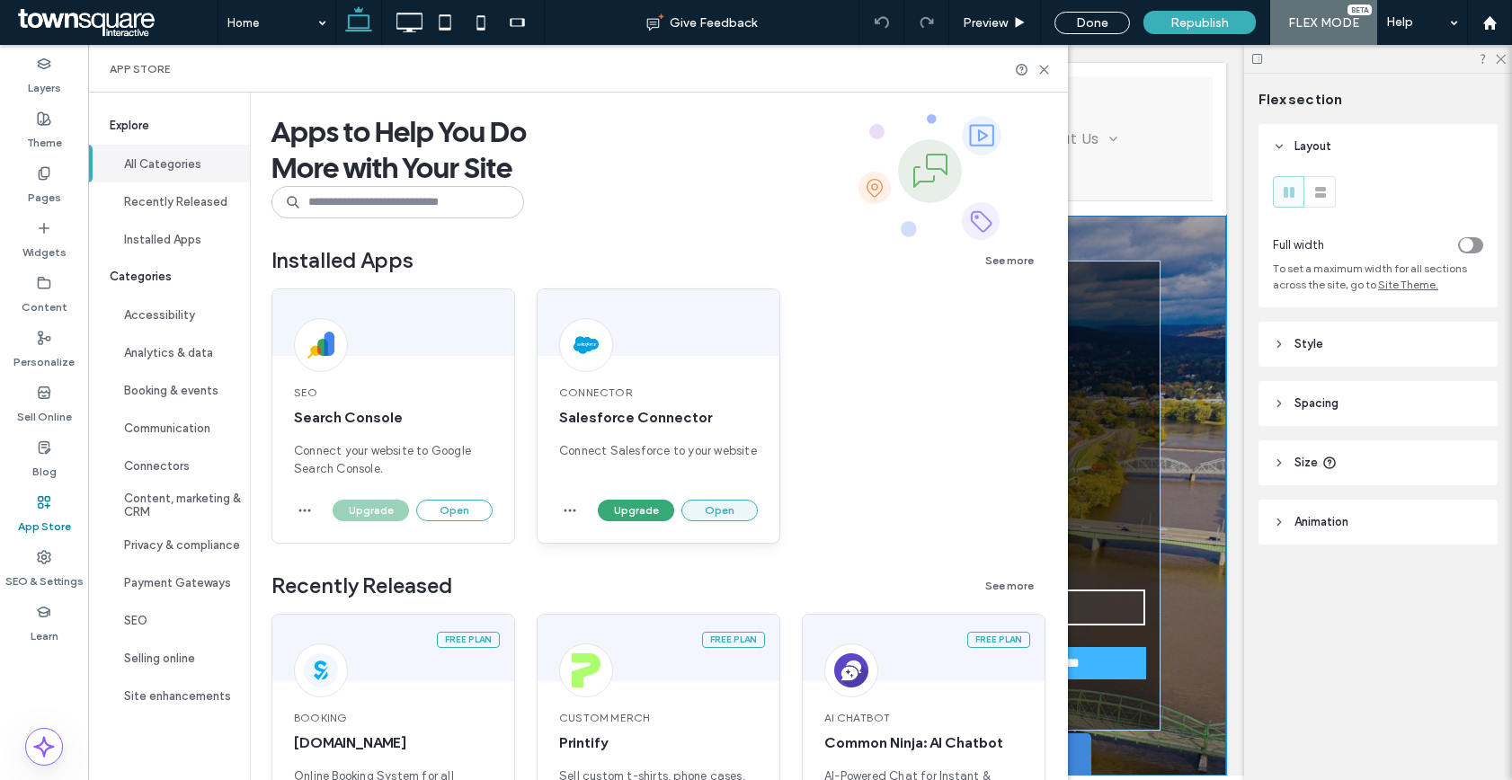
click at [739, 500] on button "Open" at bounding box center [719, 511] width 76 height 22
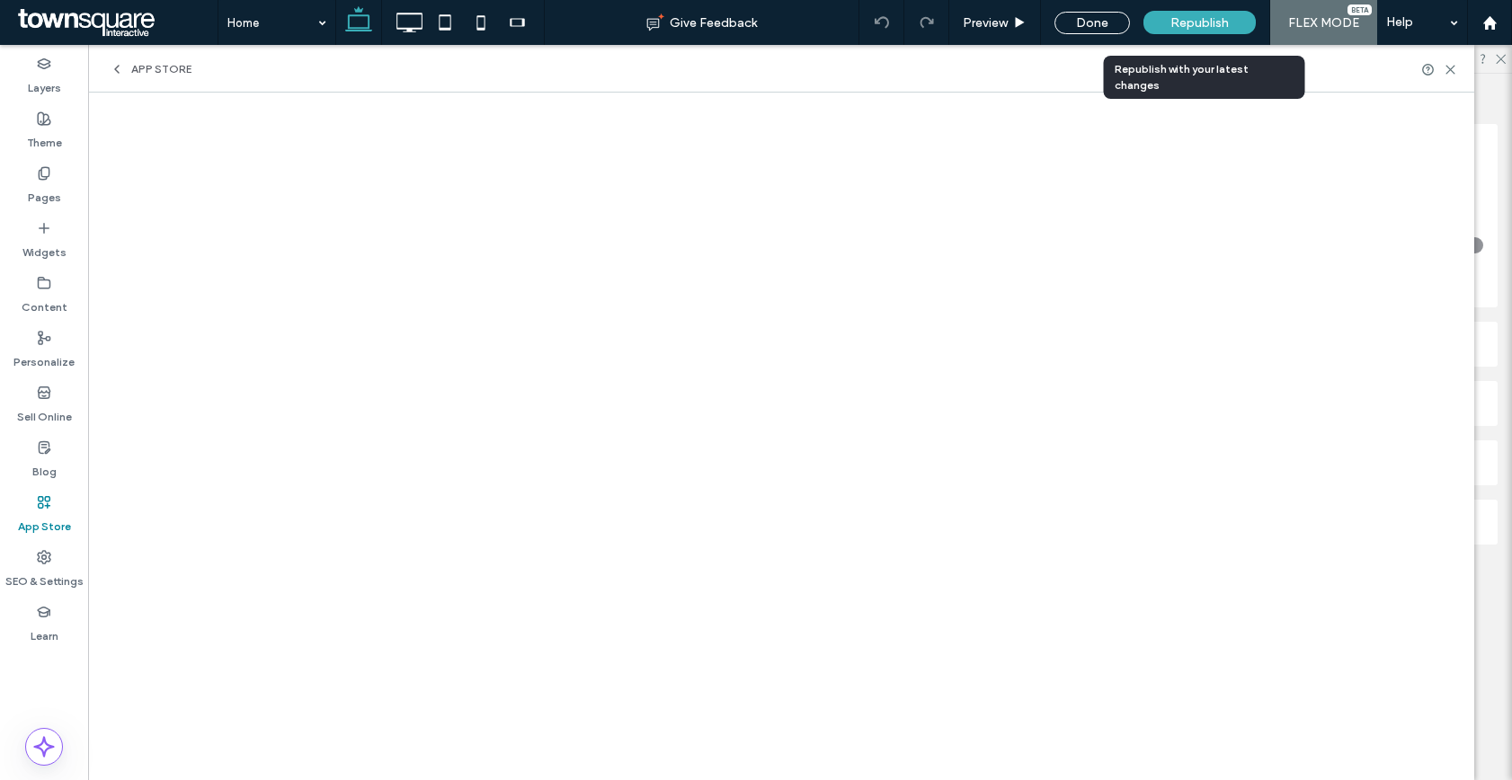
click at [1211, 31] on div "Republish" at bounding box center [1199, 22] width 112 height 23
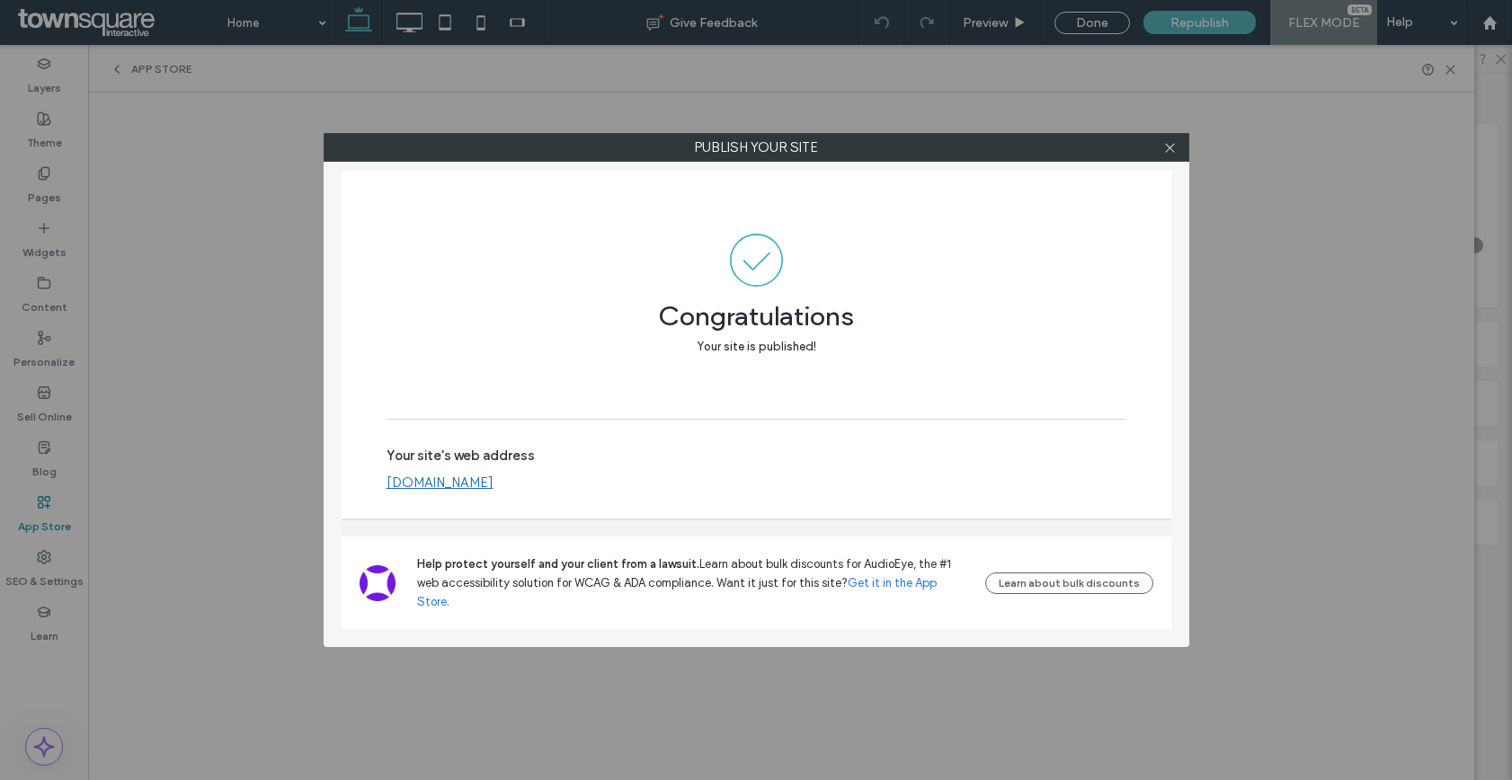
click at [494, 491] on link "[DOMAIN_NAME]" at bounding box center [440, 483] width 107 height 16
click at [1161, 140] on div at bounding box center [1170, 147] width 27 height 27
click at [1168, 145] on icon at bounding box center [1169, 147] width 13 height 13
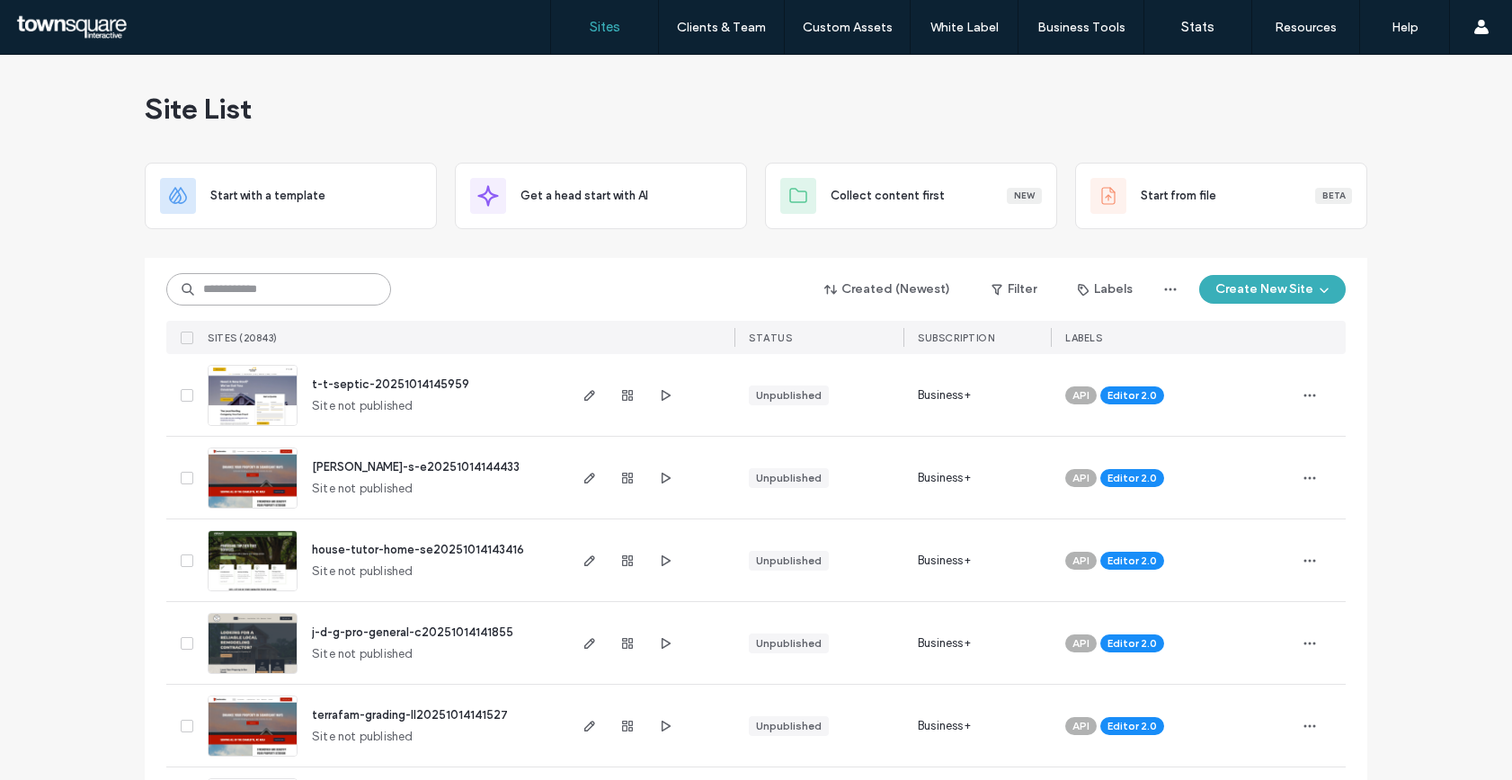
click at [227, 281] on input at bounding box center [278, 289] width 225 height 32
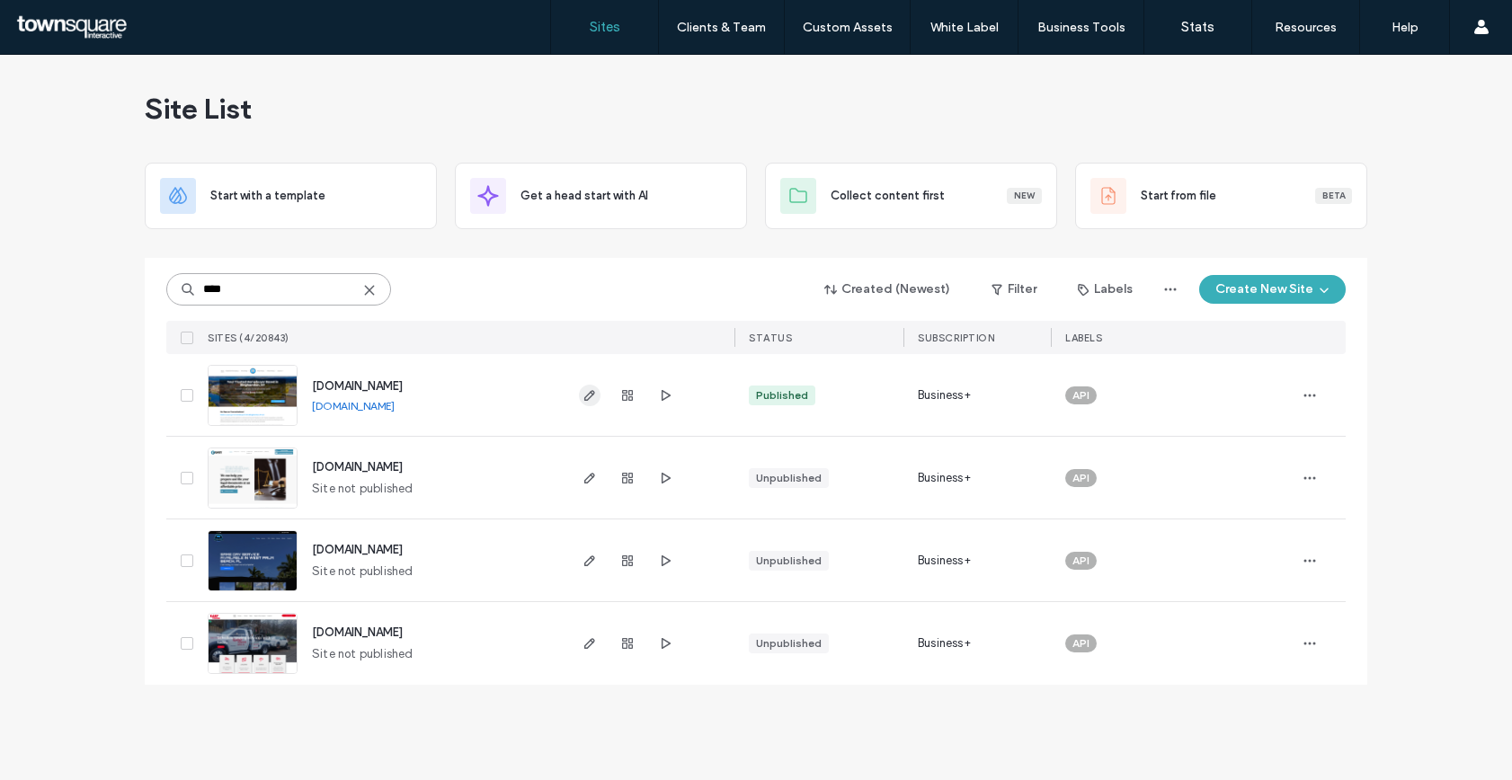
type input "****"
click at [588, 390] on icon "button" at bounding box center [590, 395] width 14 height 14
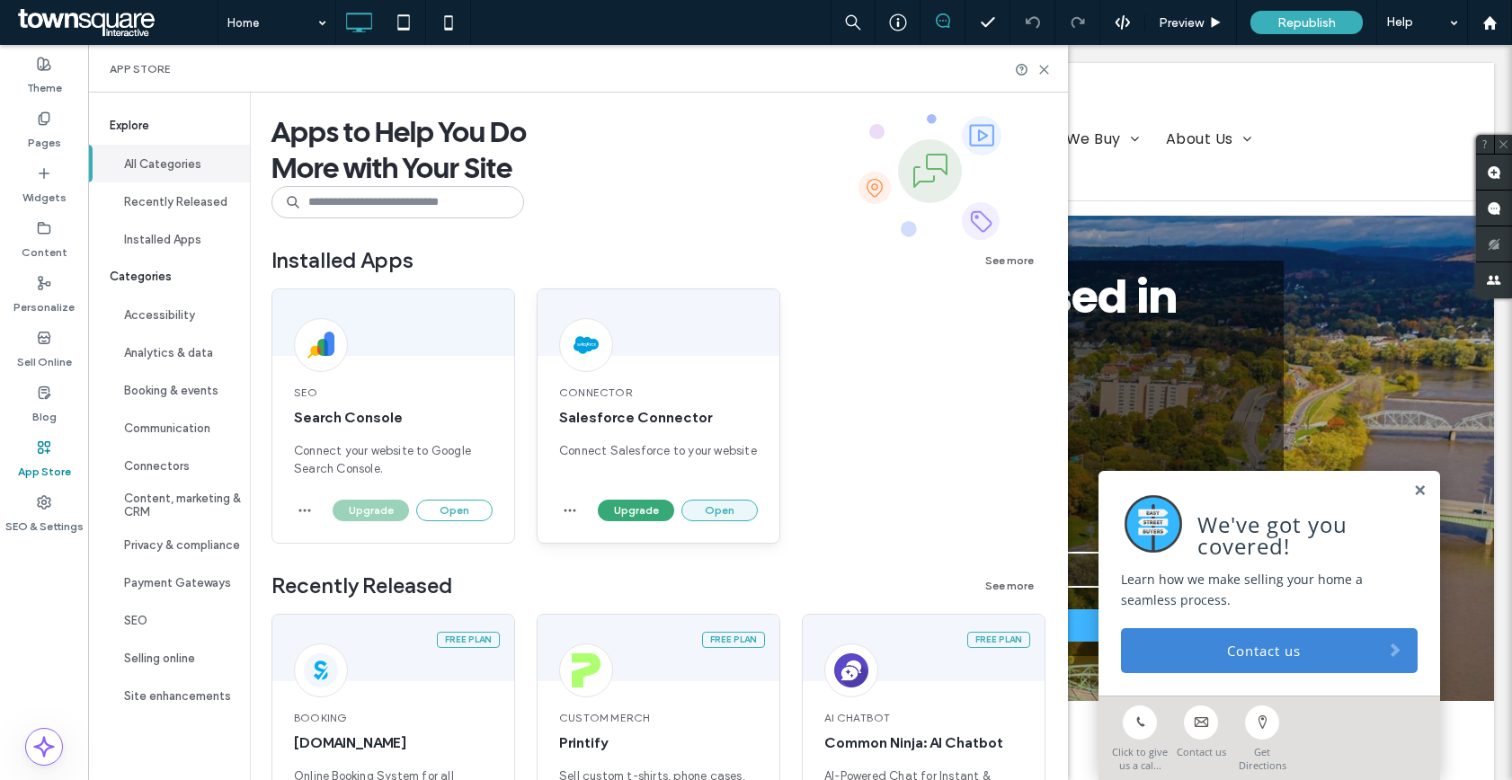
click at [724, 515] on button "Open" at bounding box center [719, 511] width 76 height 22
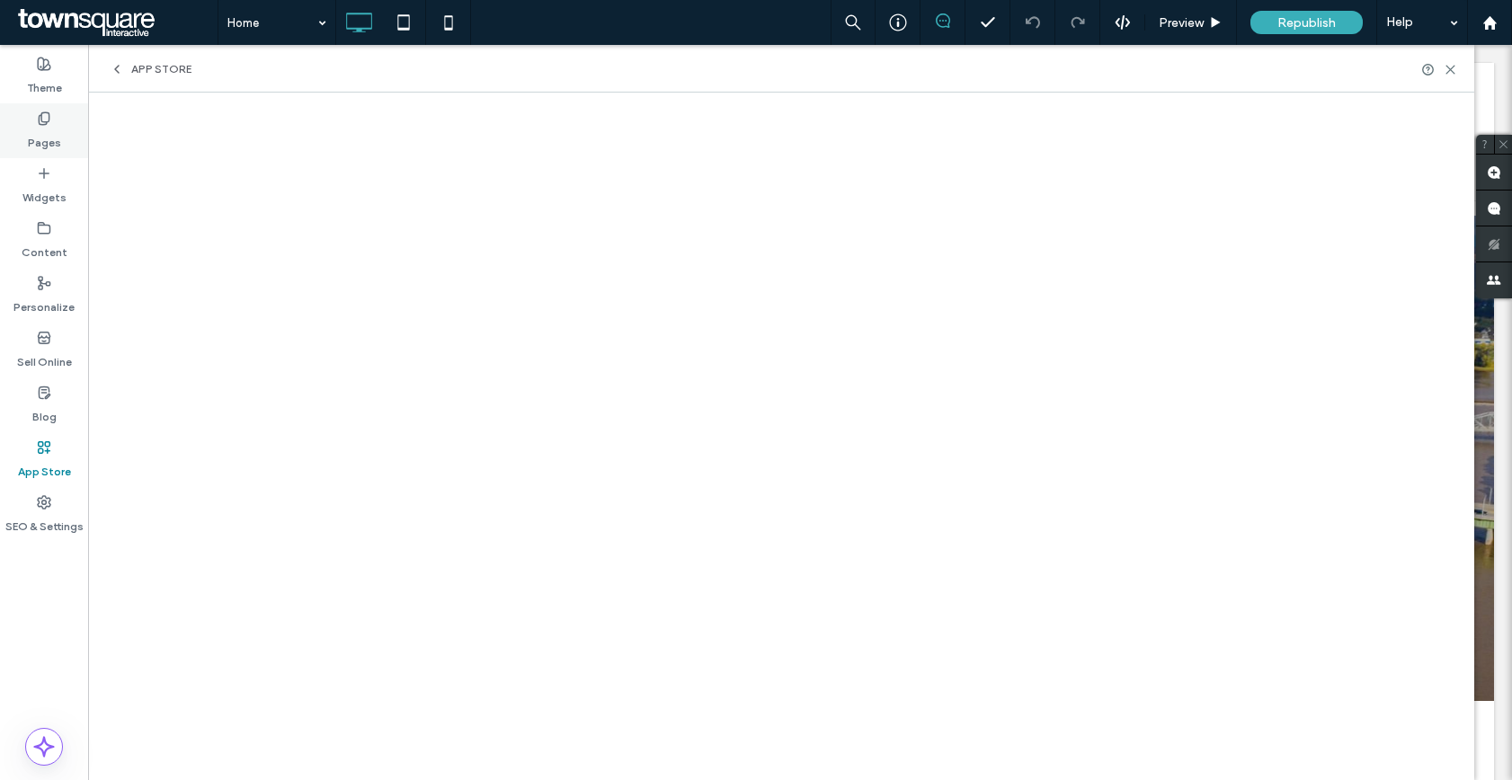
click at [48, 113] on icon at bounding box center [44, 118] width 14 height 14
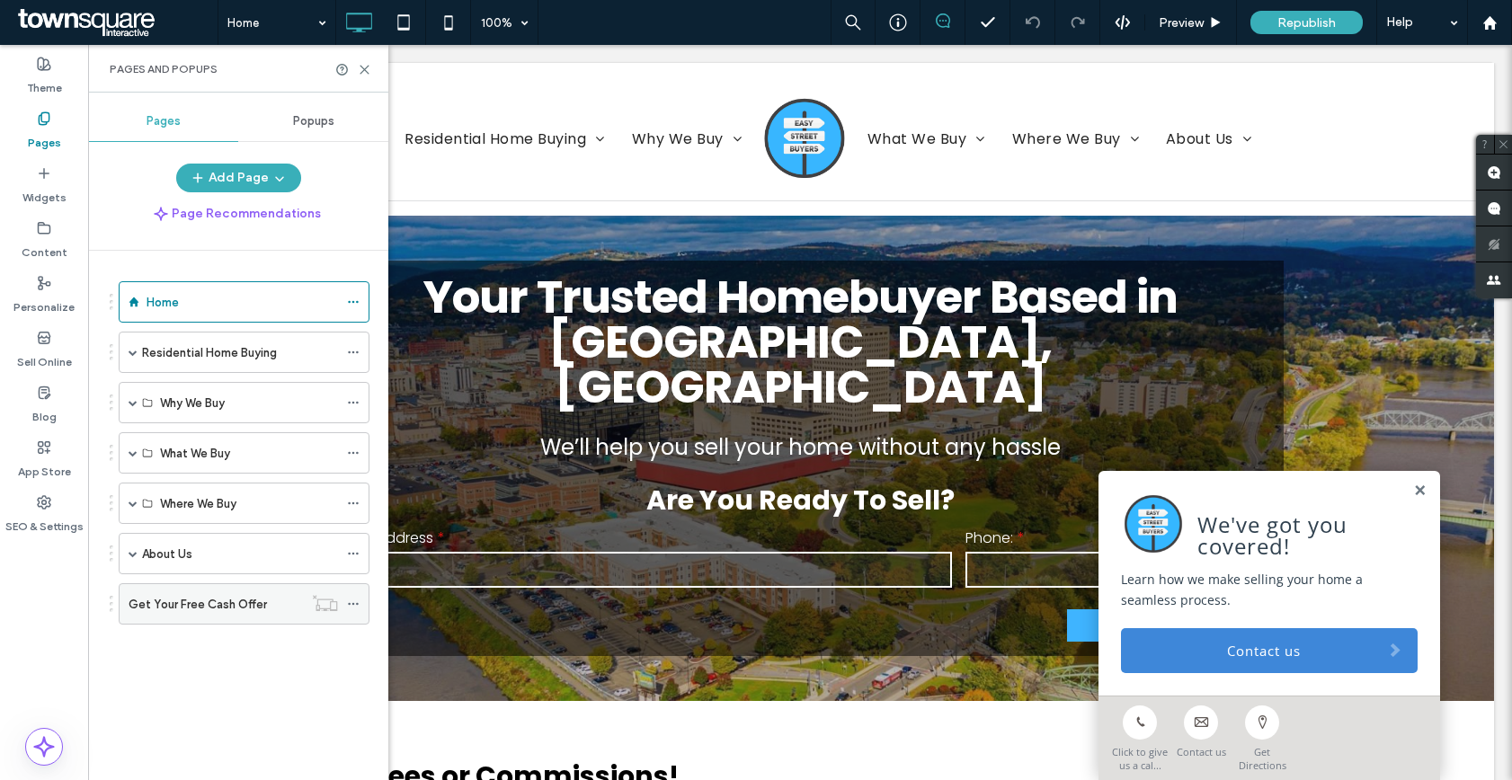
click at [351, 604] on icon at bounding box center [353, 604] width 13 height 13
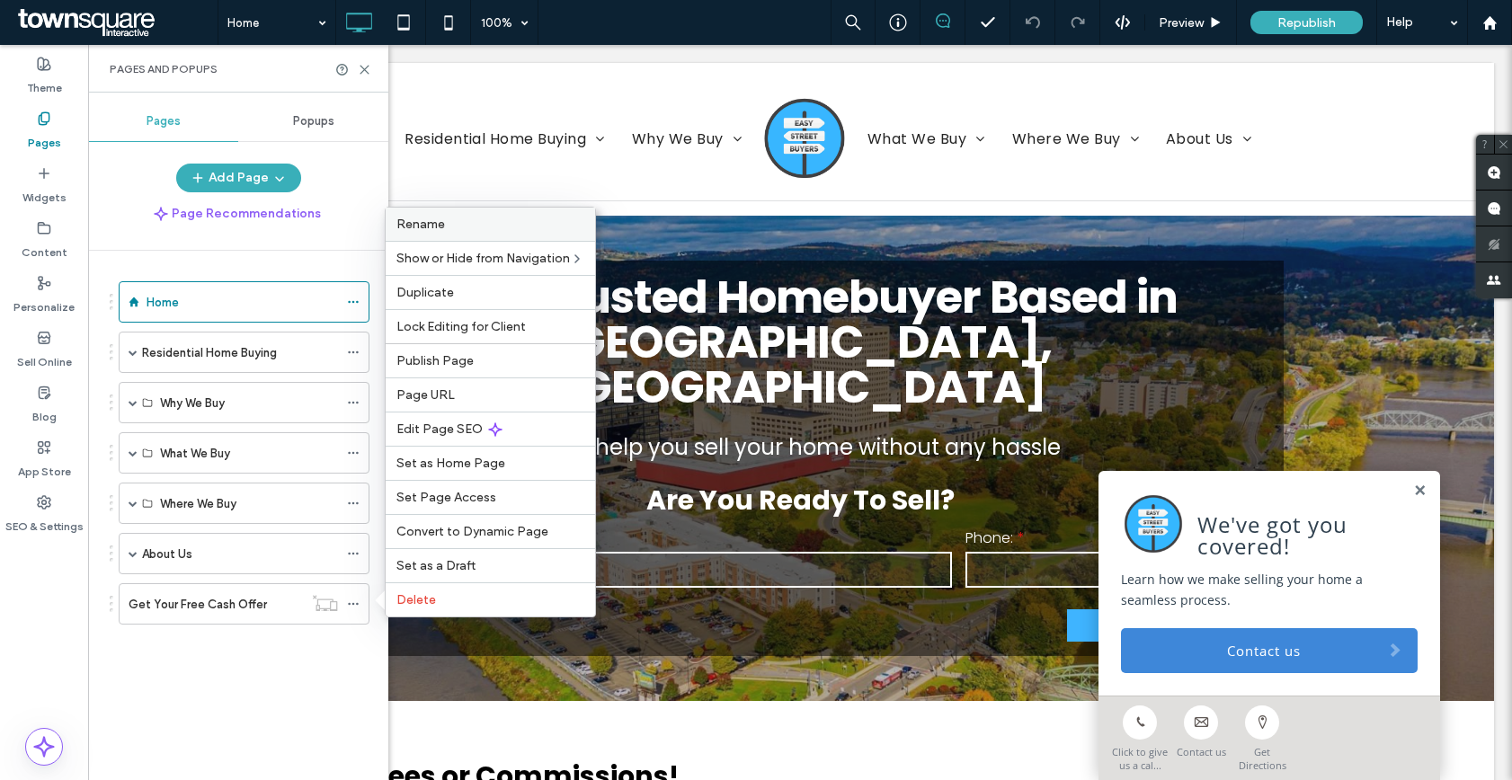
click at [468, 232] on div "Rename" at bounding box center [490, 224] width 209 height 33
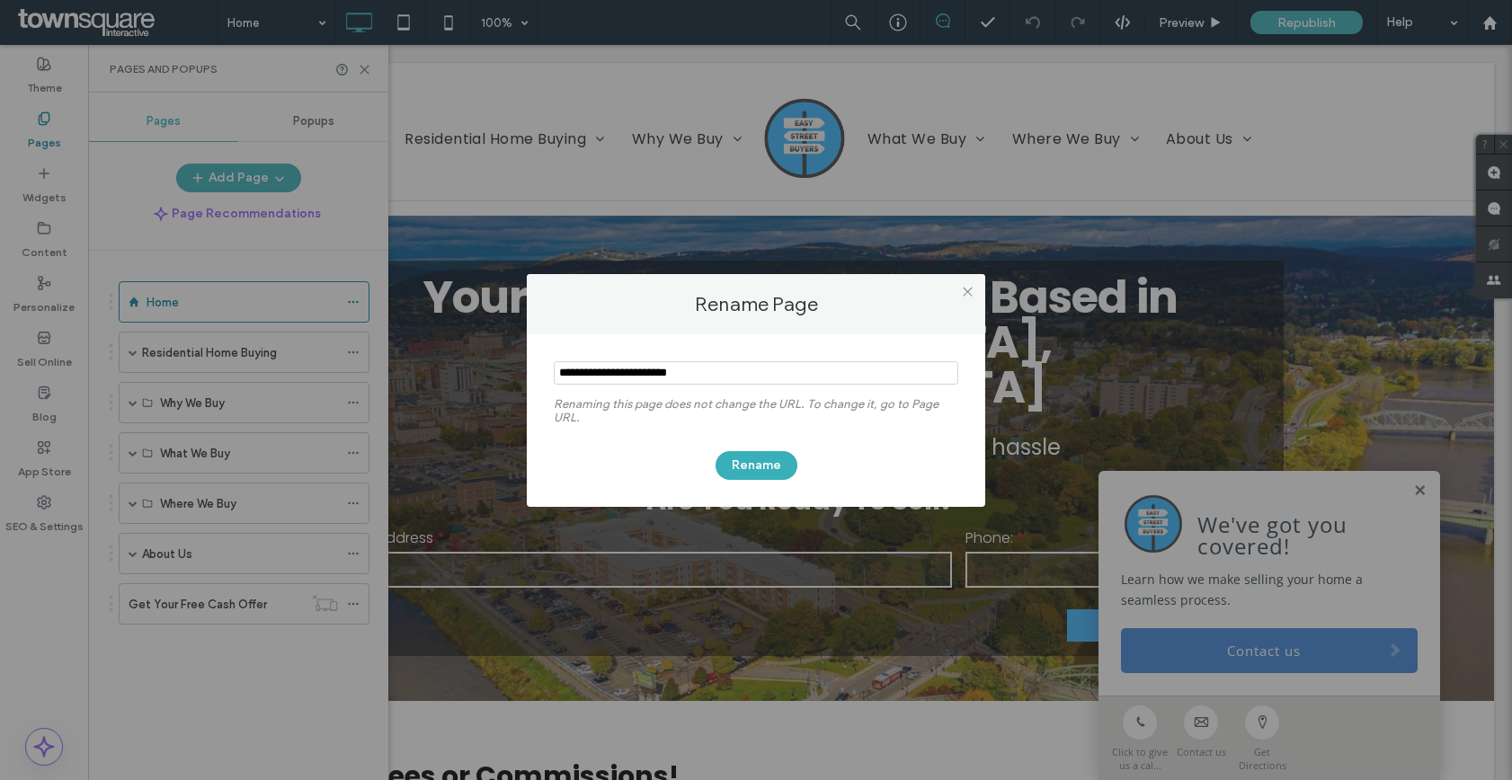
click at [613, 372] on input "notEmpty" at bounding box center [756, 372] width 405 height 23
click at [263, 602] on div "Rename Page Renaming this page does not change the URL. To change it, go to Pag…" at bounding box center [756, 390] width 1512 height 780
click at [971, 290] on icon at bounding box center [967, 291] width 13 height 13
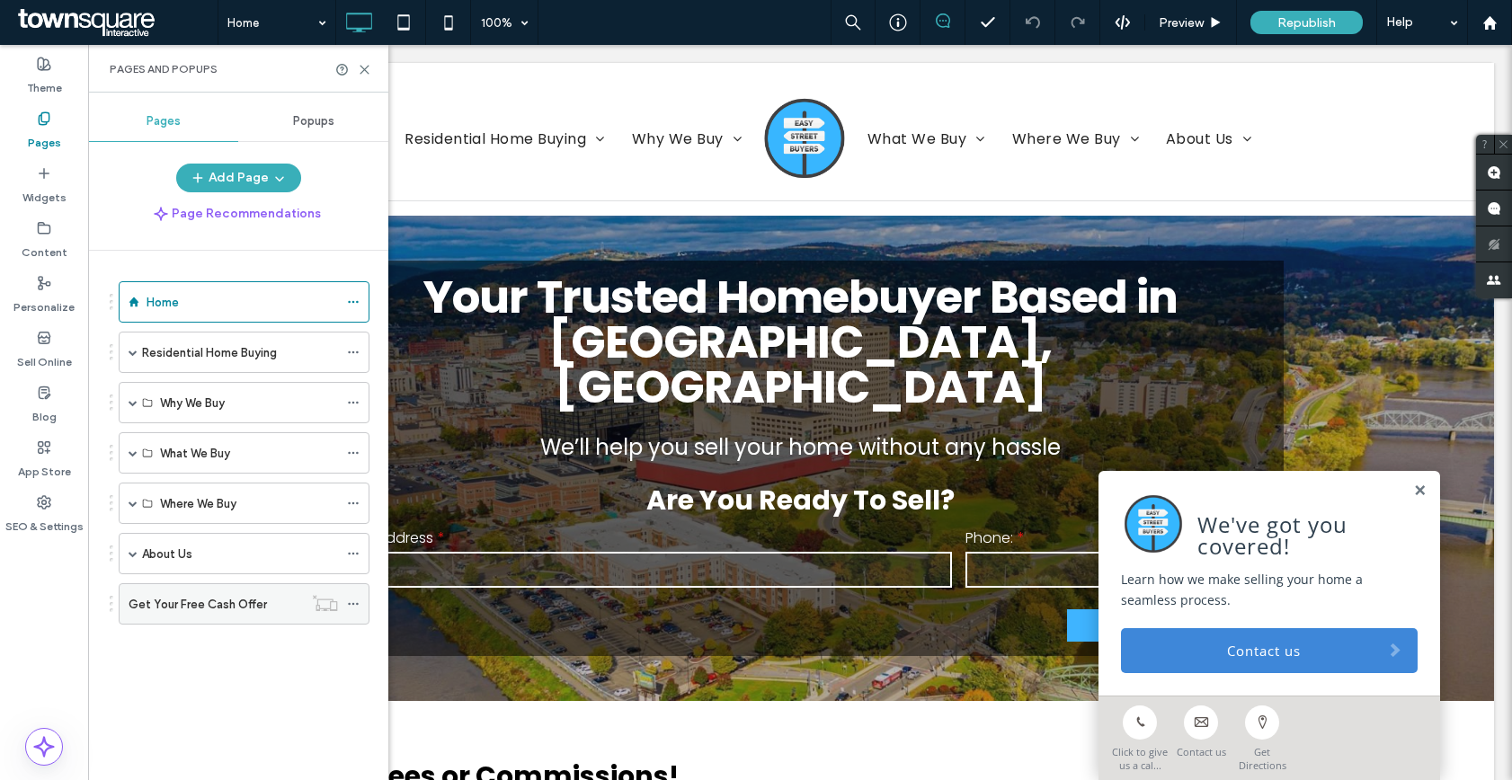
click at [351, 600] on icon at bounding box center [353, 604] width 13 height 13
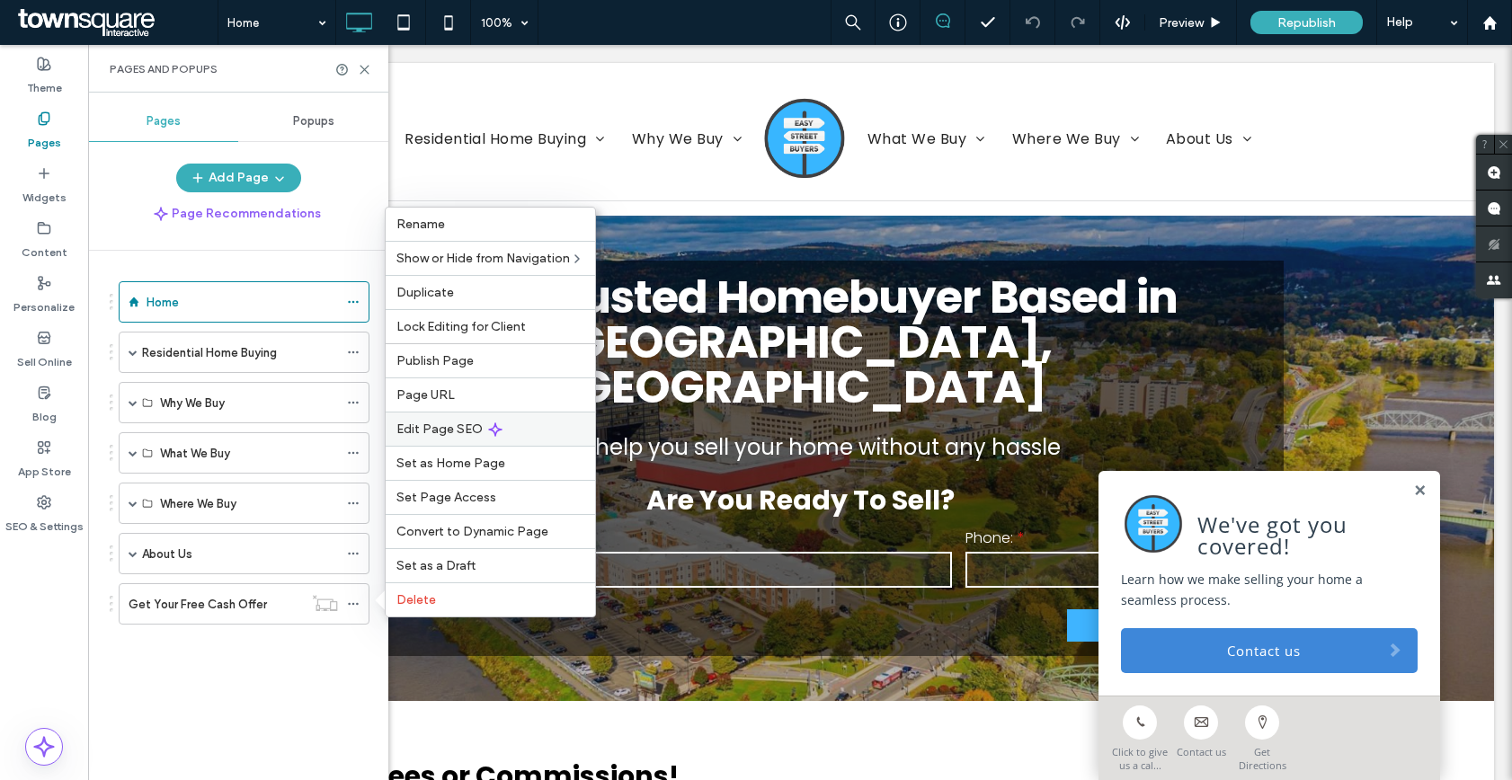
click at [444, 434] on span "Edit Page SEO" at bounding box center [439, 429] width 86 height 15
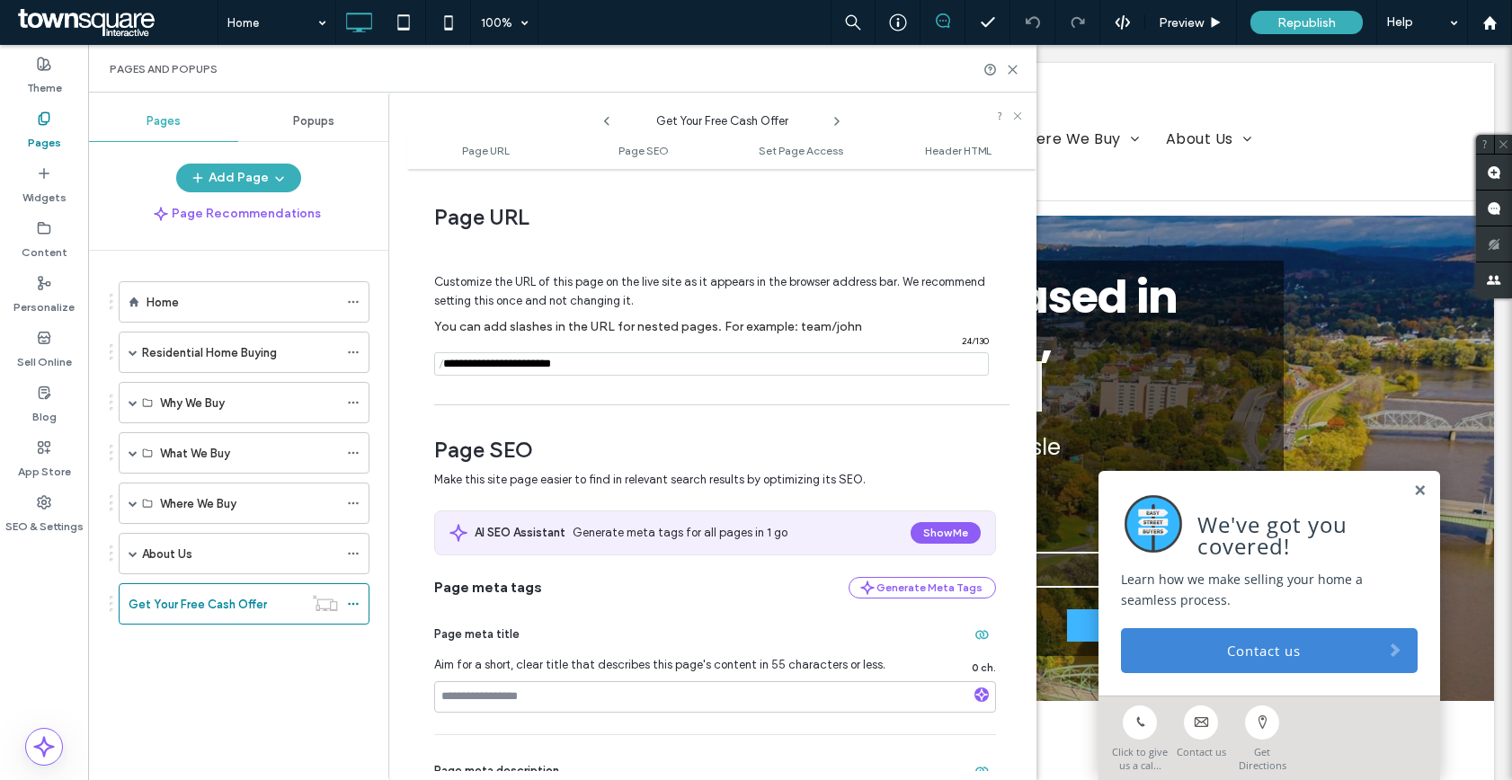
click at [534, 361] on input "notEmpty" at bounding box center [711, 363] width 555 height 23
click at [321, 610] on use at bounding box center [325, 603] width 24 height 16
